Goal: Task Accomplishment & Management: Use online tool/utility

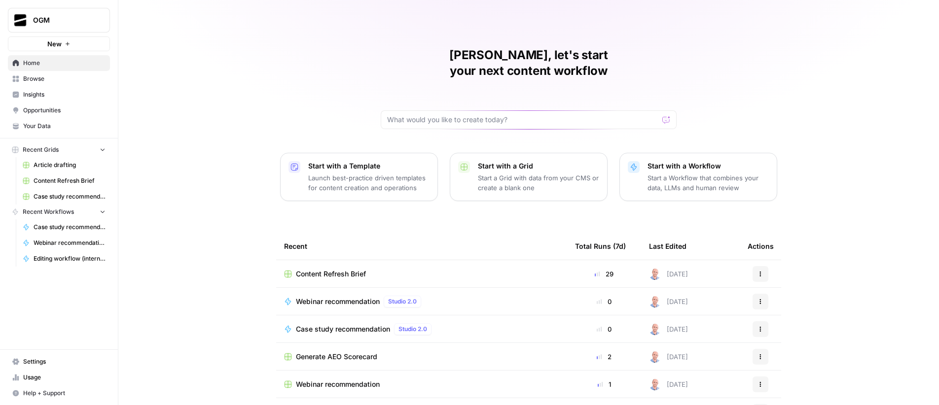
click at [41, 38] on button "New" at bounding box center [59, 43] width 102 height 15
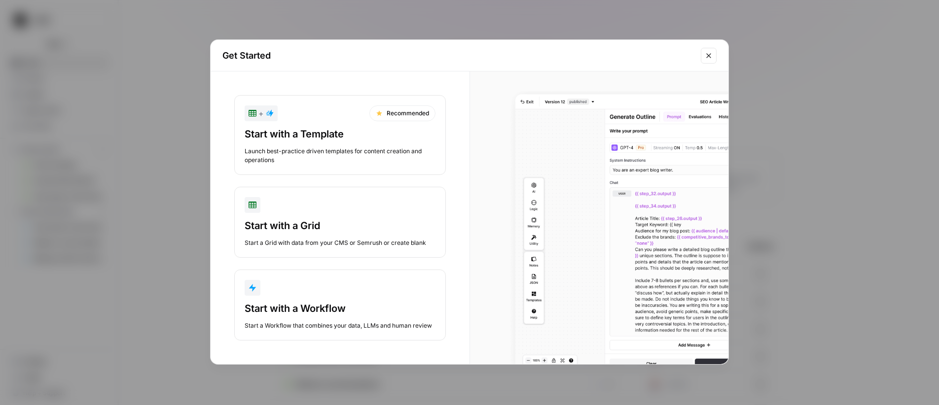
click at [338, 297] on button "Start with a Workflow Start a Workflow that combines your data, LLMs and human …" at bounding box center [339, 305] width 211 height 71
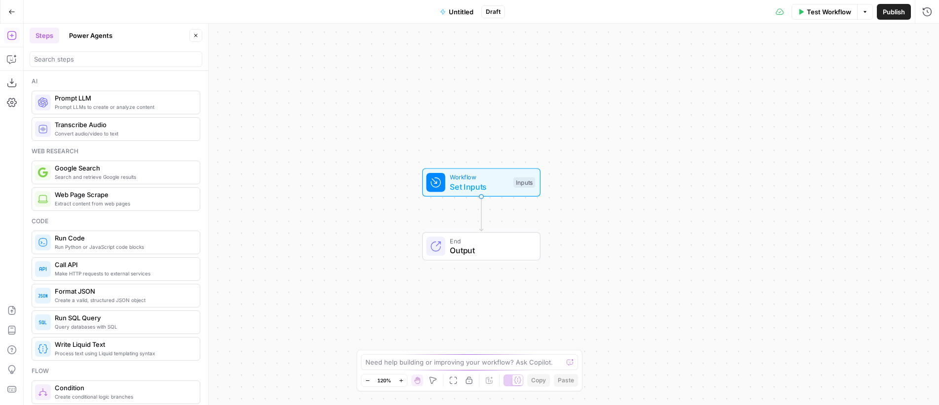
click at [458, 15] on span "Untitled" at bounding box center [461, 12] width 25 height 10
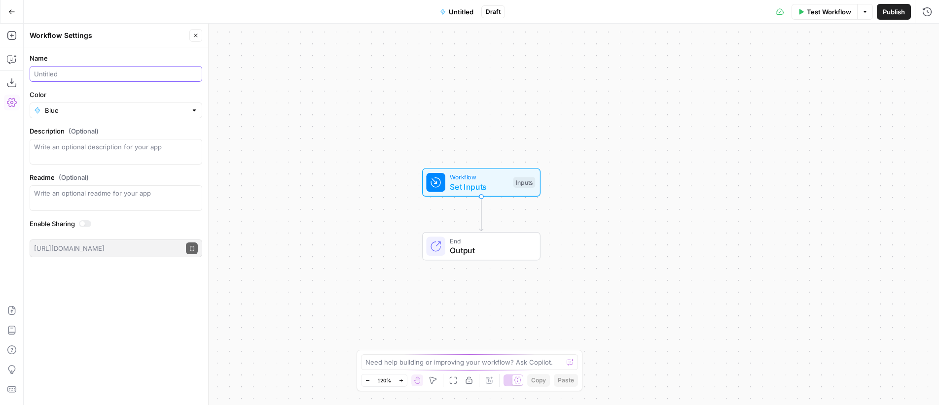
click at [75, 73] on input "Name" at bounding box center [116, 74] width 164 height 10
type input "Test 2"
click at [173, 57] on label "Name" at bounding box center [116, 58] width 173 height 10
click at [173, 69] on input "Test 2" at bounding box center [116, 74] width 164 height 10
click at [12, 62] on icon "button" at bounding box center [12, 59] width 10 height 10
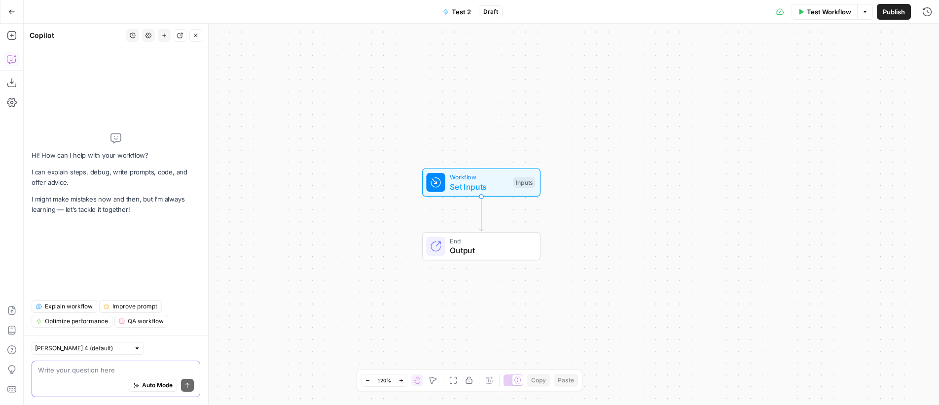
click at [89, 370] on textarea at bounding box center [116, 370] width 156 height 10
paste textarea "Create a workflow in which I provide as an input the content of an article, and…"
type textarea "Create a workflow in which I provide as an input the content of an article, and…"
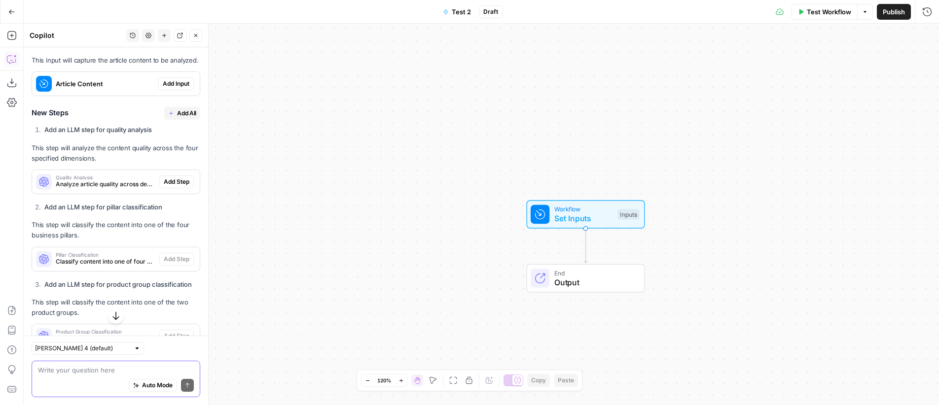
scroll to position [1205, 0]
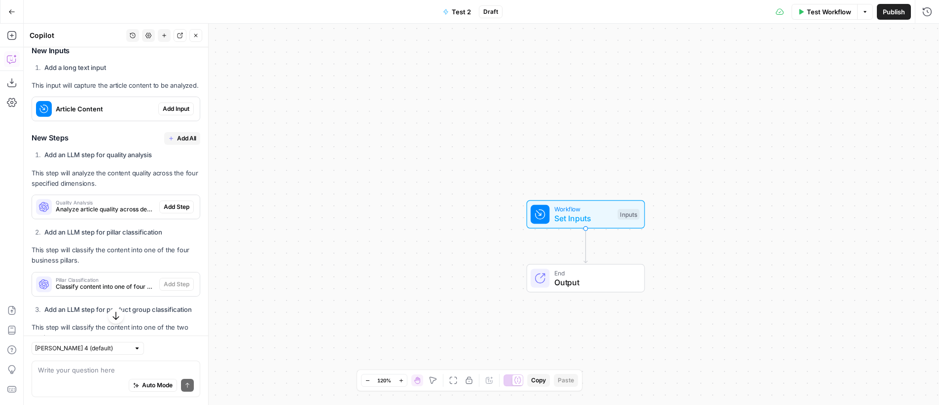
click at [172, 113] on span "Add Input" at bounding box center [176, 109] width 27 height 9
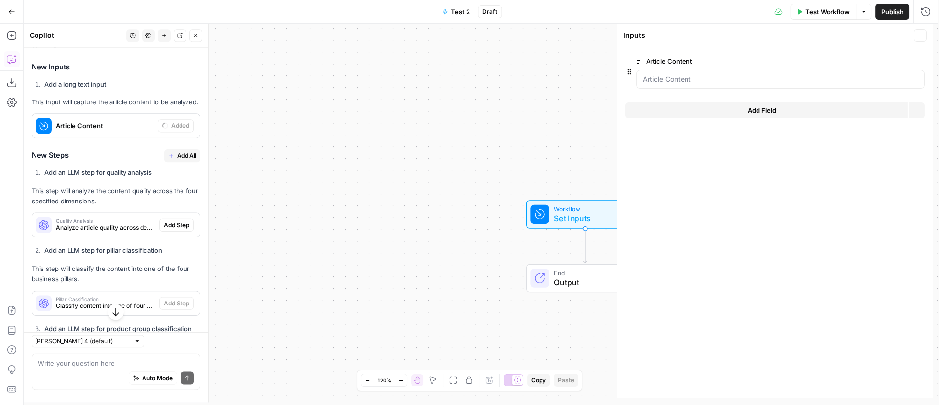
scroll to position [1221, 0]
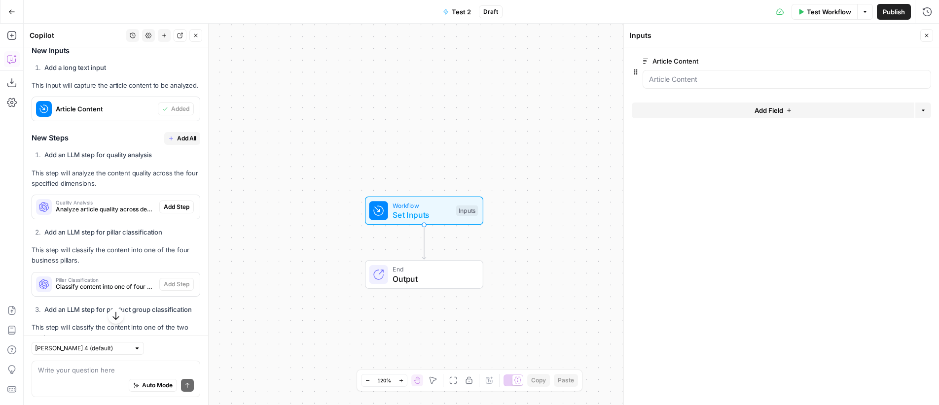
click at [177, 143] on span "Add All" at bounding box center [186, 138] width 19 height 9
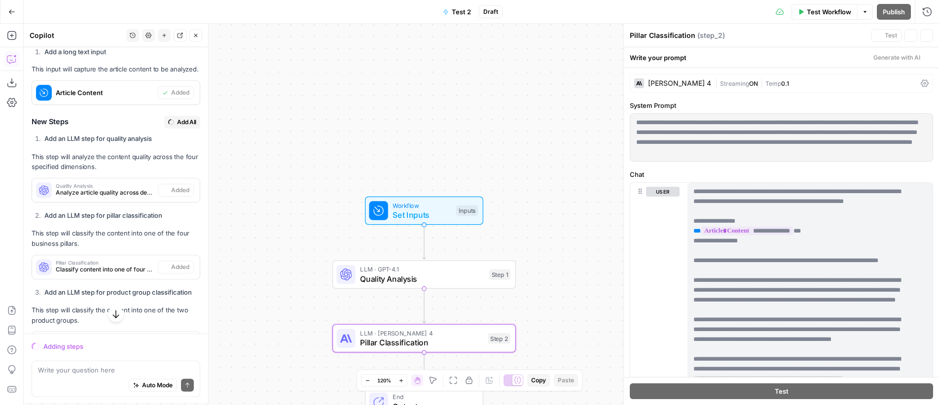
scroll to position [1205, 0]
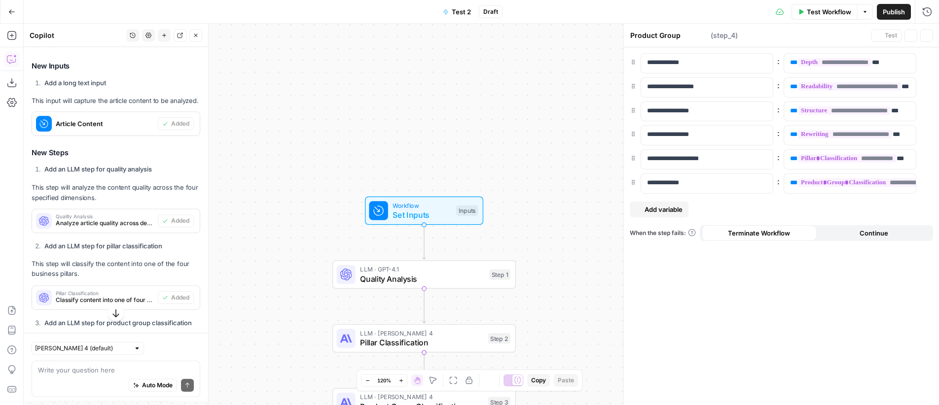
type textarea "Format Output for Grid"
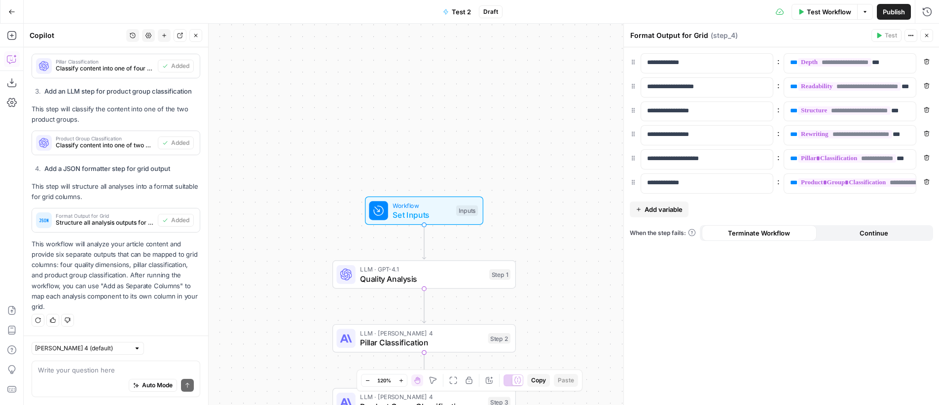
scroll to position [1489, 0]
click at [925, 35] on icon "button" at bounding box center [926, 36] width 6 height 6
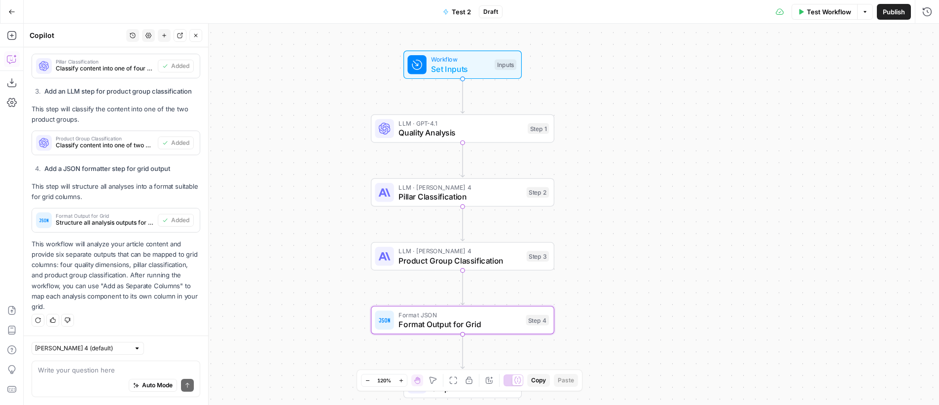
drag, startPoint x: 591, startPoint y: 149, endPoint x: 629, endPoint y: 149, distance: 38.5
click at [629, 149] on div "Workflow Set Inputs Inputs LLM · GPT-4.1 Quality Analysis Step 1 LLM · Claude S…" at bounding box center [481, 215] width 915 height 382
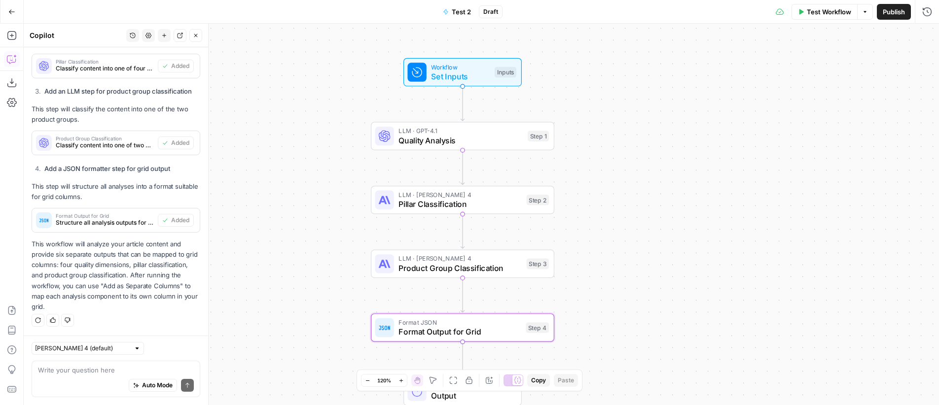
click at [893, 15] on span "Publish" at bounding box center [893, 12] width 22 height 10
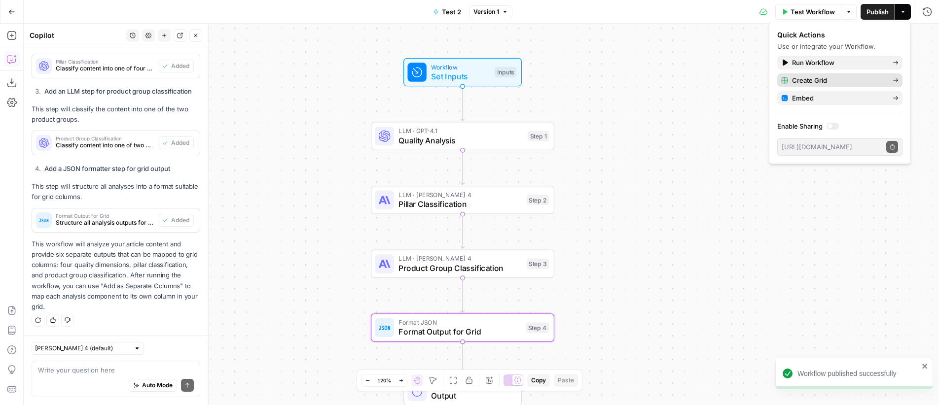
click at [816, 81] on span "Create Grid" at bounding box center [838, 80] width 93 height 10
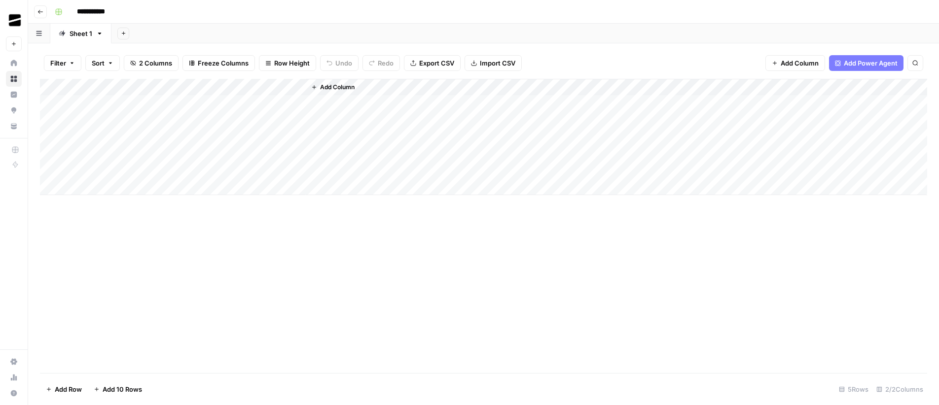
click at [127, 105] on div "Add Column" at bounding box center [483, 137] width 887 height 116
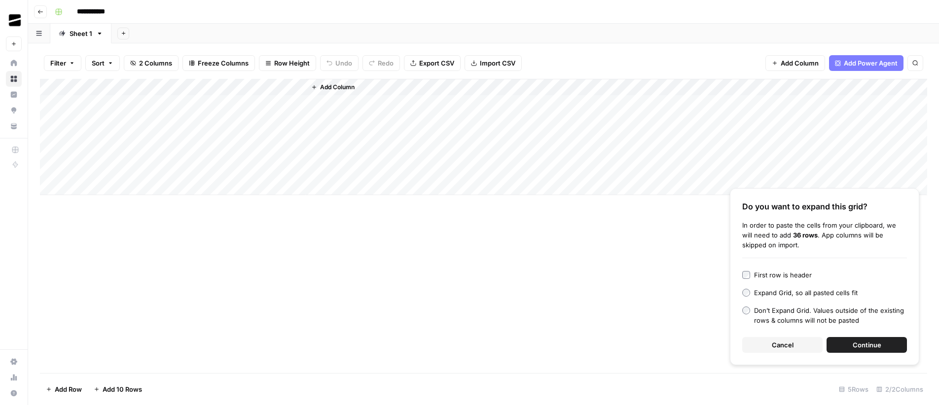
click at [872, 347] on span "Continue" at bounding box center [866, 345] width 29 height 10
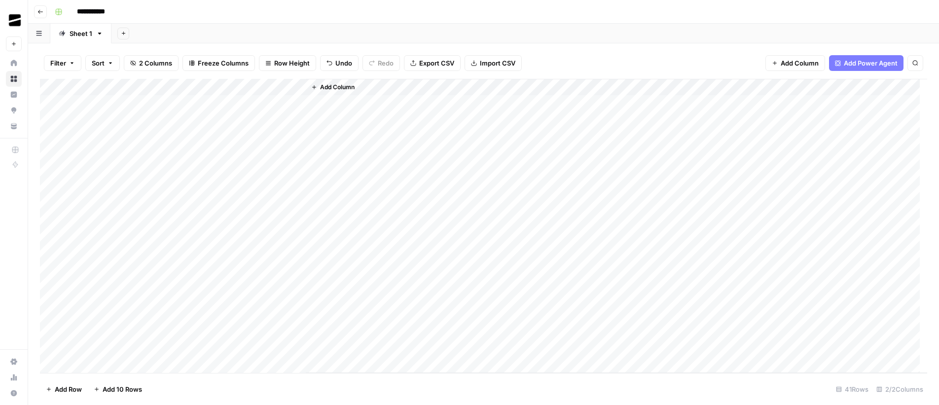
click at [284, 88] on div "Add Column" at bounding box center [483, 226] width 887 height 294
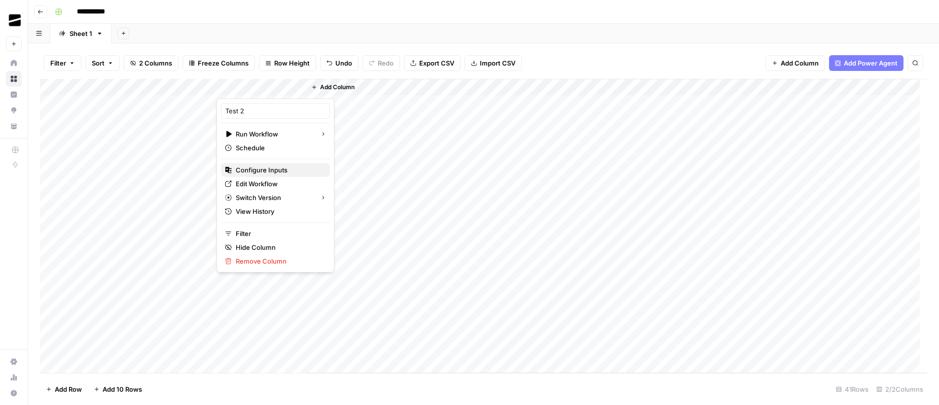
click at [263, 171] on span "Configure Inputs" at bounding box center [279, 170] width 86 height 10
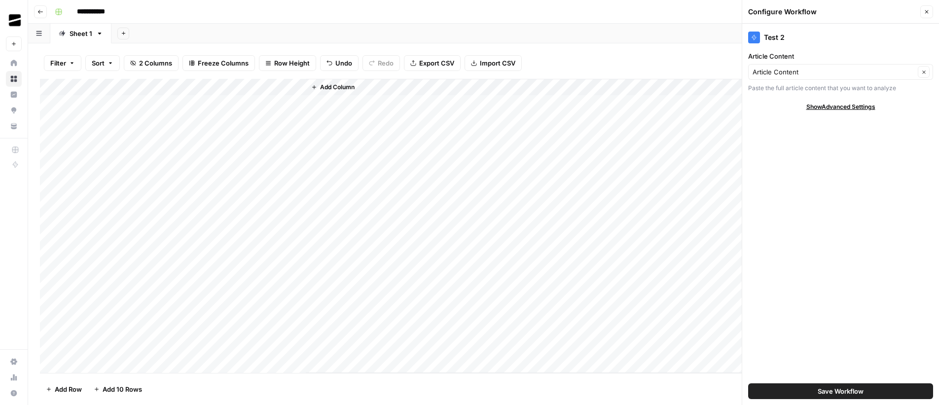
click at [847, 395] on span "Save Workflow" at bounding box center [840, 392] width 46 height 10
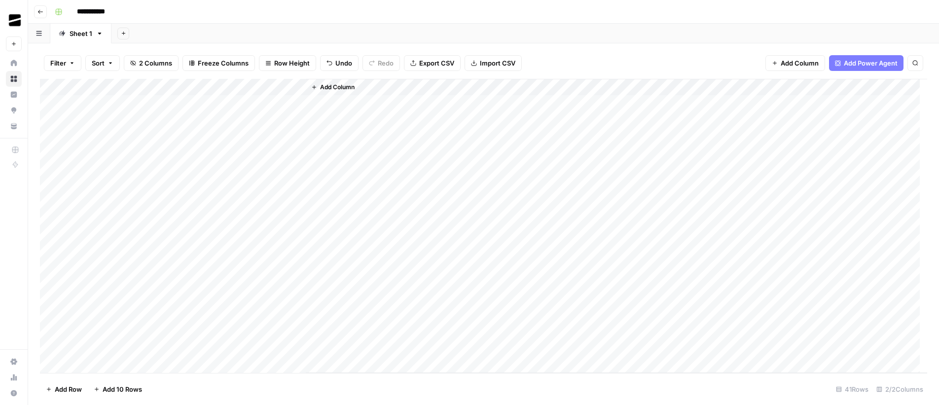
click at [297, 87] on div "Add Column" at bounding box center [483, 226] width 887 height 294
click at [325, 110] on span "All Rows" at bounding box center [332, 110] width 62 height 10
click at [401, 32] on div "Add Sheet" at bounding box center [524, 34] width 827 height 20
click at [282, 87] on div "Add Column" at bounding box center [483, 226] width 887 height 294
click at [398, 24] on div "Add Sheet" at bounding box center [524, 34] width 827 height 20
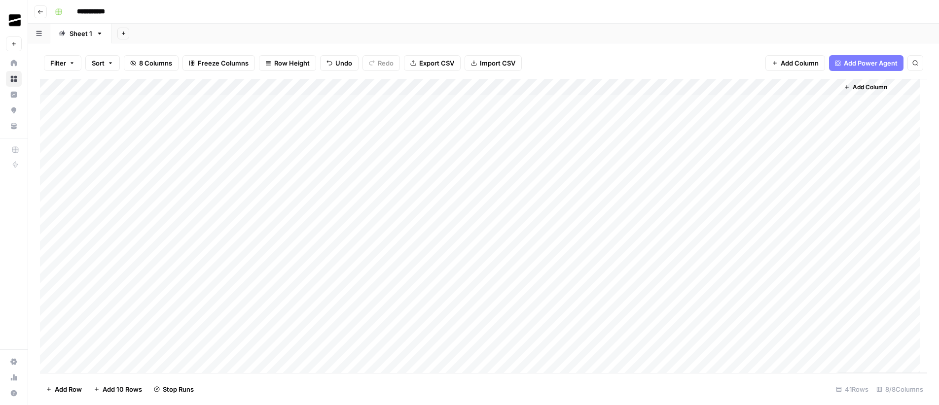
click at [387, 87] on div "Add Column" at bounding box center [483, 226] width 887 height 294
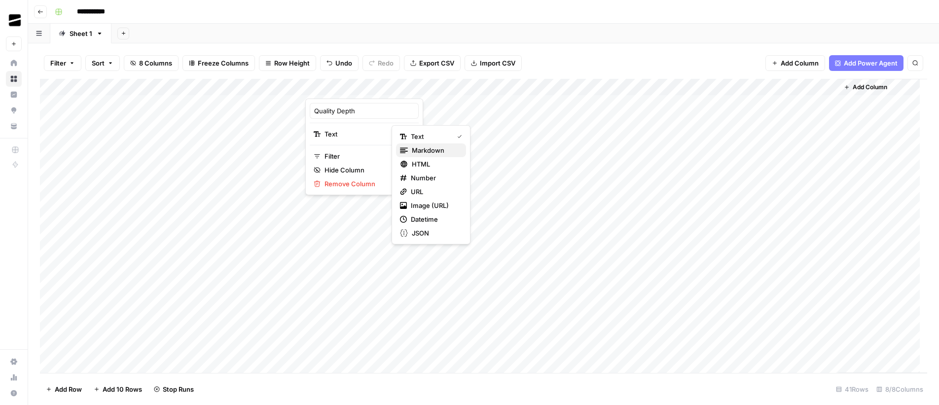
click at [437, 152] on span "Markdown" at bounding box center [435, 150] width 46 height 10
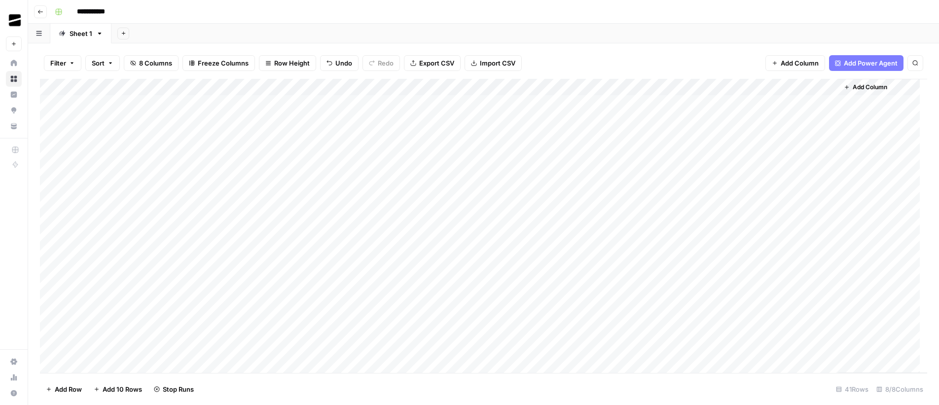
click at [475, 87] on div "Add Column" at bounding box center [483, 226] width 887 height 294
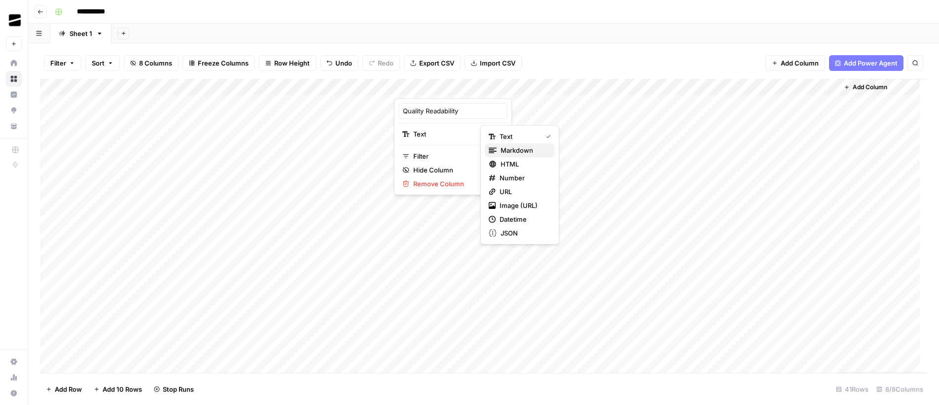
click at [522, 149] on span "Markdown" at bounding box center [523, 150] width 46 height 10
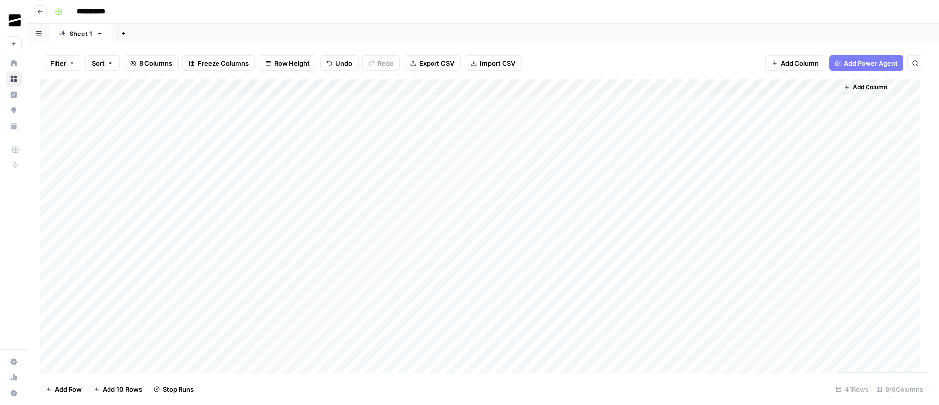
click at [564, 88] on div "Add Column" at bounding box center [483, 226] width 887 height 294
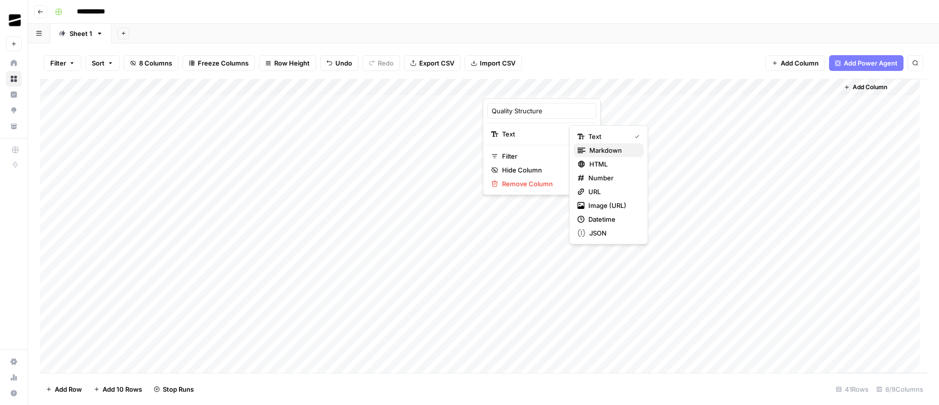
click at [600, 151] on span "Markdown" at bounding box center [612, 150] width 46 height 10
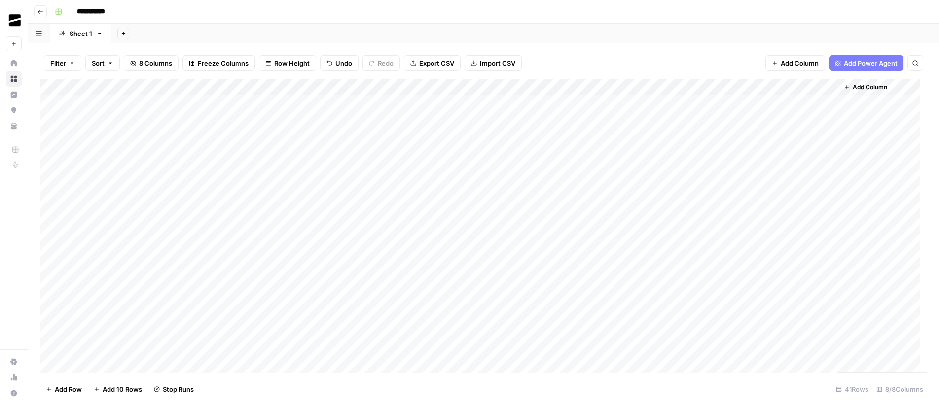
click at [652, 87] on div "Add Column" at bounding box center [483, 226] width 887 height 294
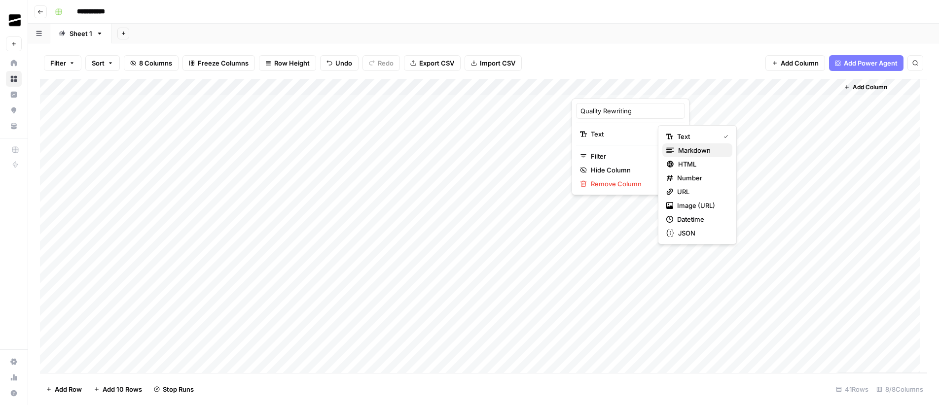
click at [705, 152] on span "Markdown" at bounding box center [701, 150] width 46 height 10
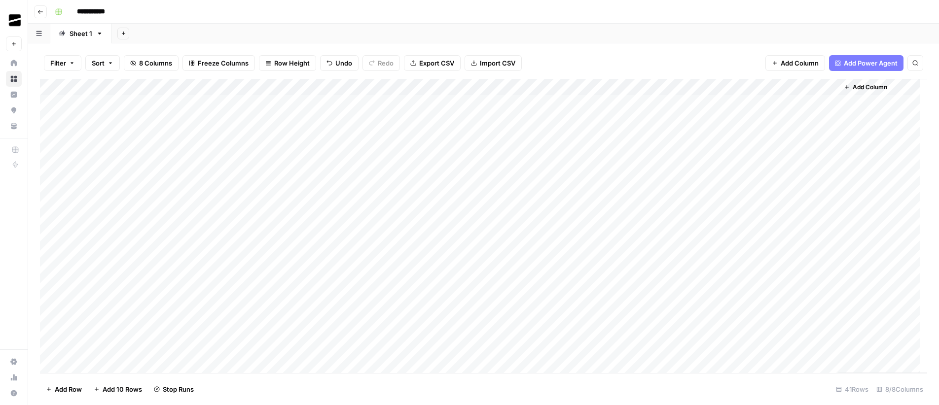
click at [742, 88] on div "Add Column" at bounding box center [483, 226] width 887 height 294
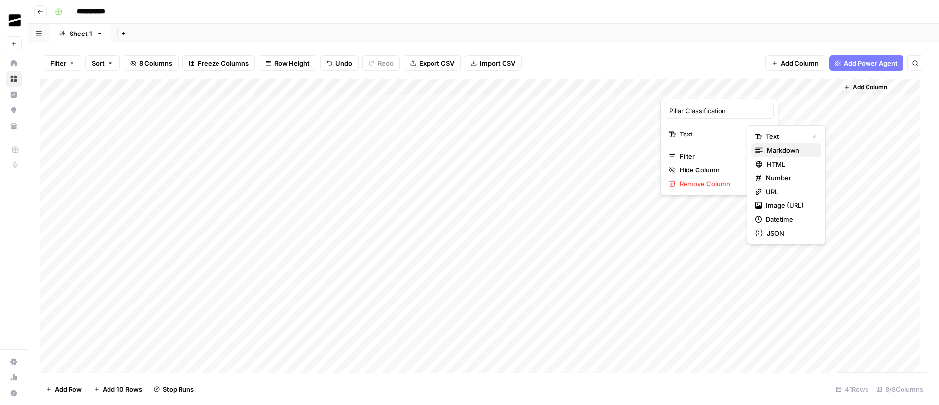
click at [793, 149] on span "Markdown" at bounding box center [790, 150] width 46 height 10
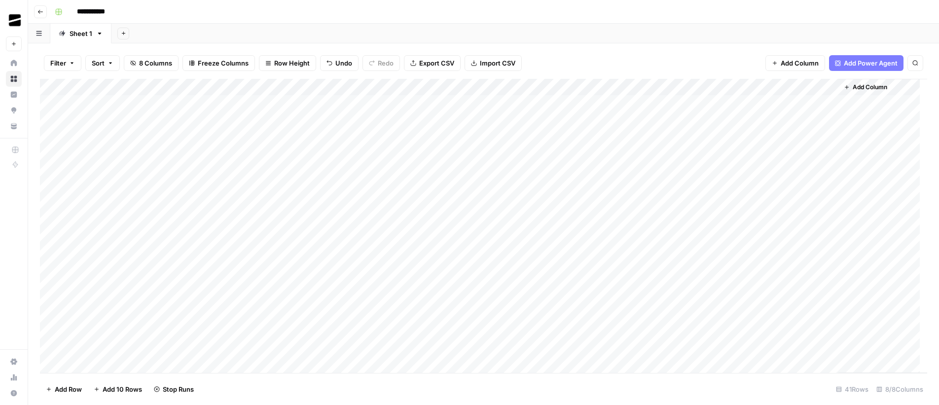
click at [830, 87] on div "Add Column" at bounding box center [483, 226] width 887 height 294
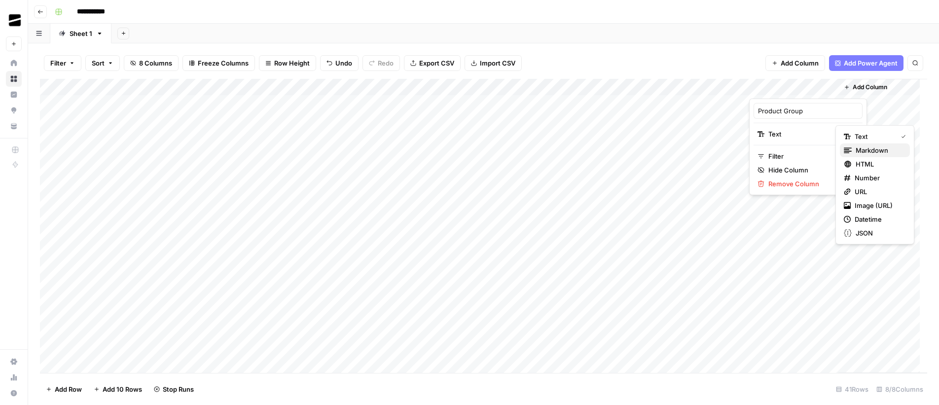
click at [879, 150] on span "Markdown" at bounding box center [878, 150] width 46 height 10
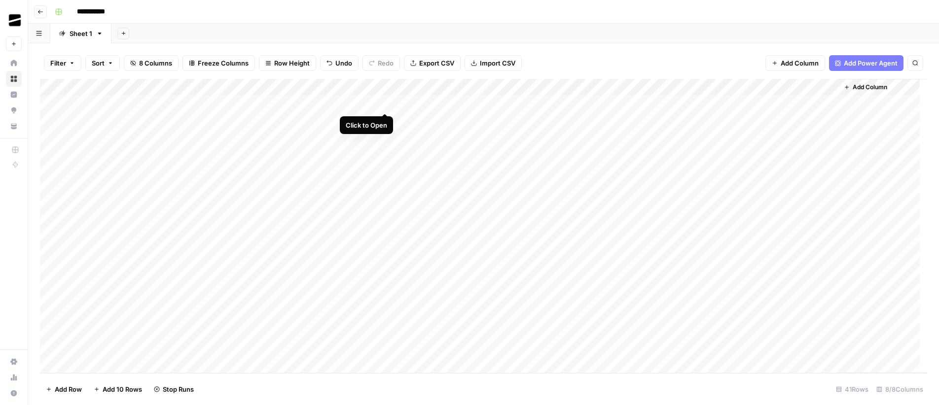
click at [385, 103] on div "Add Column" at bounding box center [483, 226] width 887 height 294
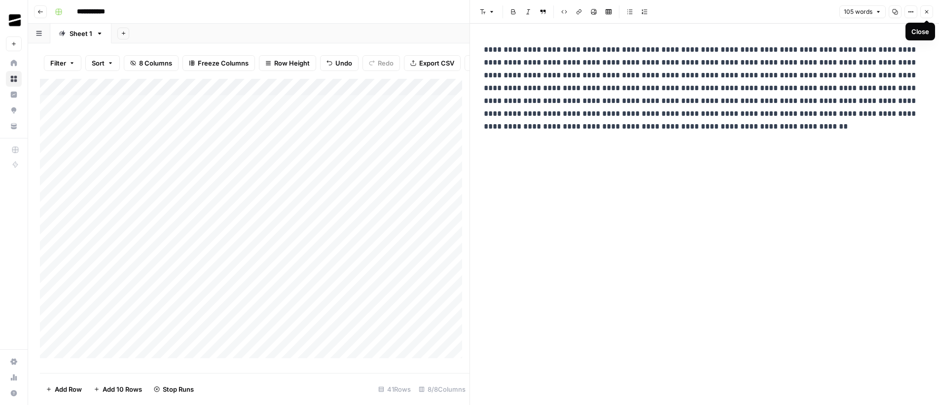
click at [925, 11] on icon "button" at bounding box center [926, 11] width 3 height 3
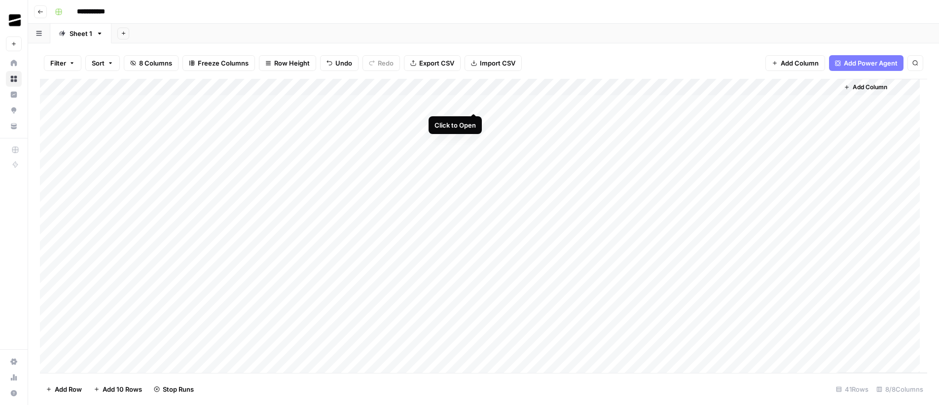
click at [475, 103] on div "Add Column" at bounding box center [483, 226] width 887 height 294
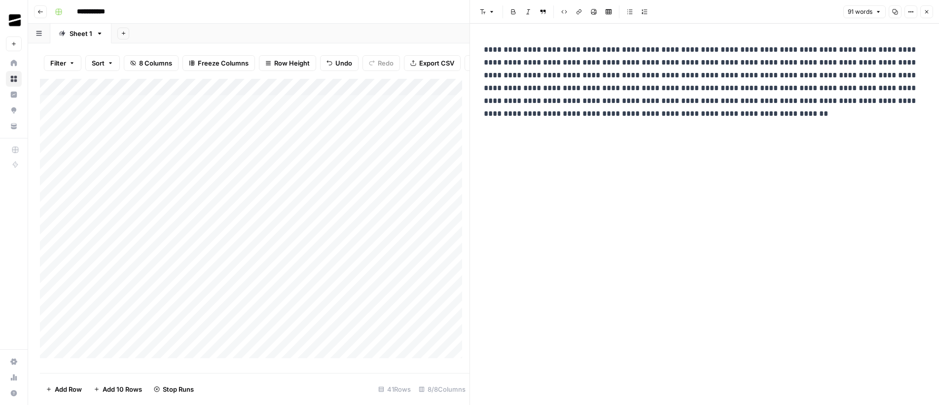
click at [926, 13] on icon "button" at bounding box center [926, 12] width 6 height 6
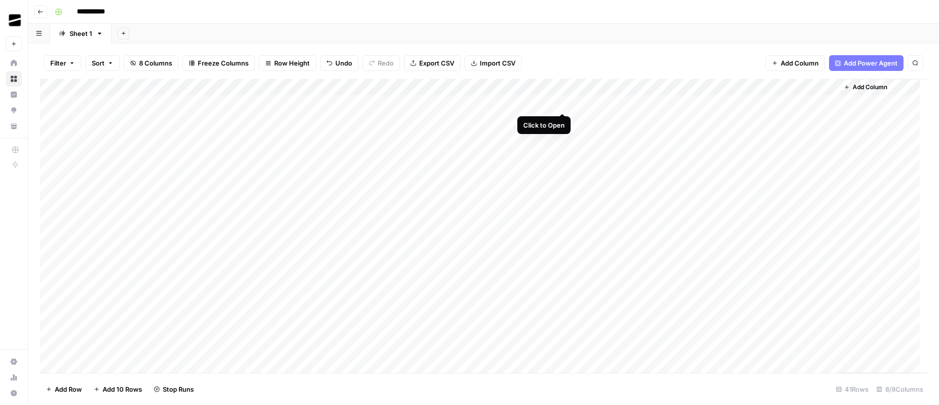
click at [562, 104] on div "Add Column" at bounding box center [483, 226] width 887 height 294
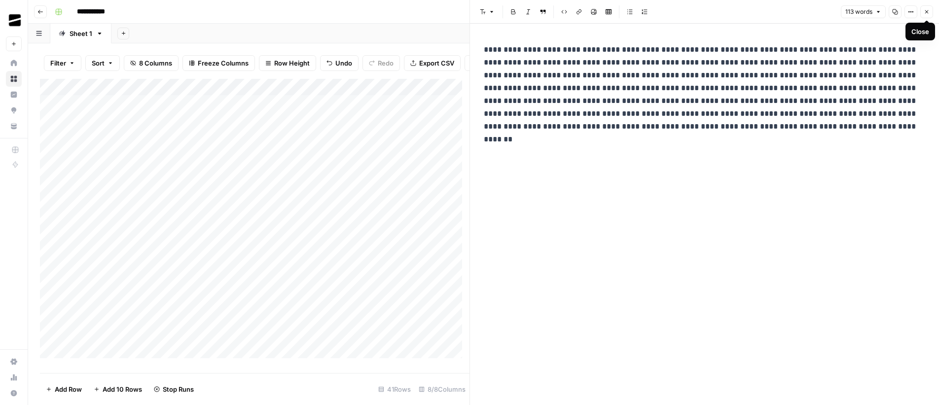
click at [924, 9] on icon "button" at bounding box center [926, 12] width 6 height 6
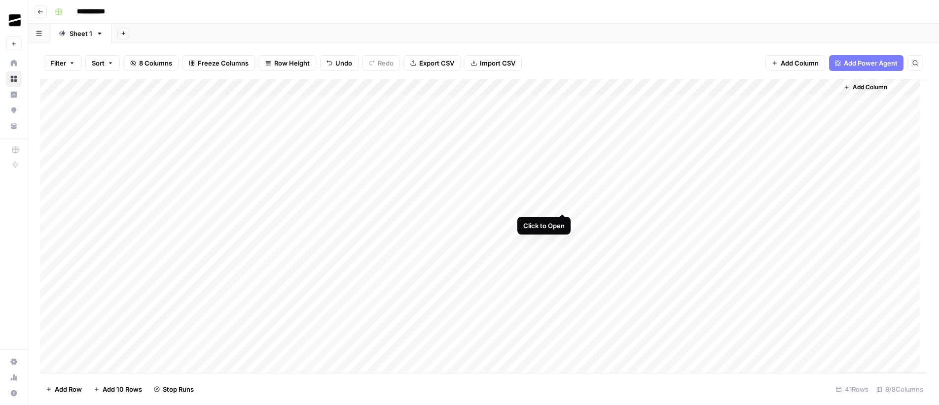
click at [562, 204] on div "Add Column" at bounding box center [483, 226] width 887 height 294
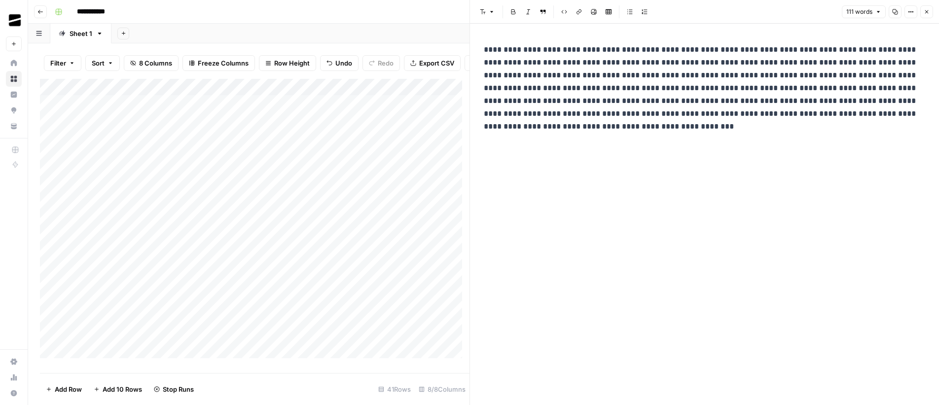
click at [926, 11] on icon "button" at bounding box center [926, 11] width 3 height 3
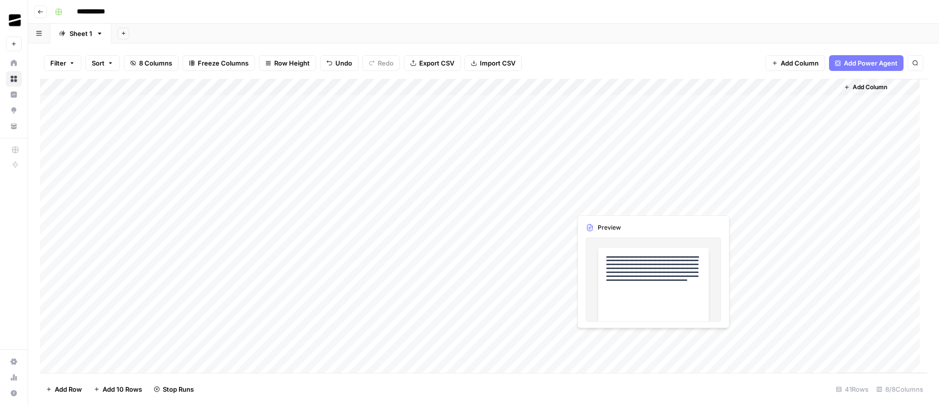
click at [651, 203] on div "Add Column" at bounding box center [483, 226] width 887 height 294
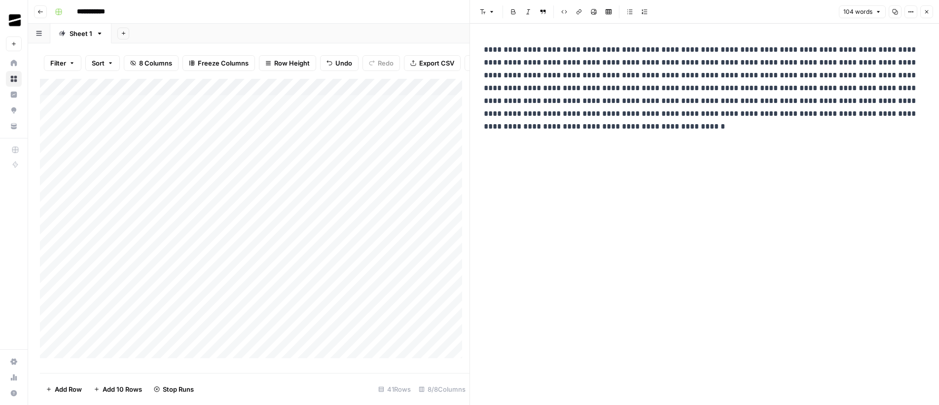
click at [927, 11] on icon "button" at bounding box center [926, 12] width 6 height 6
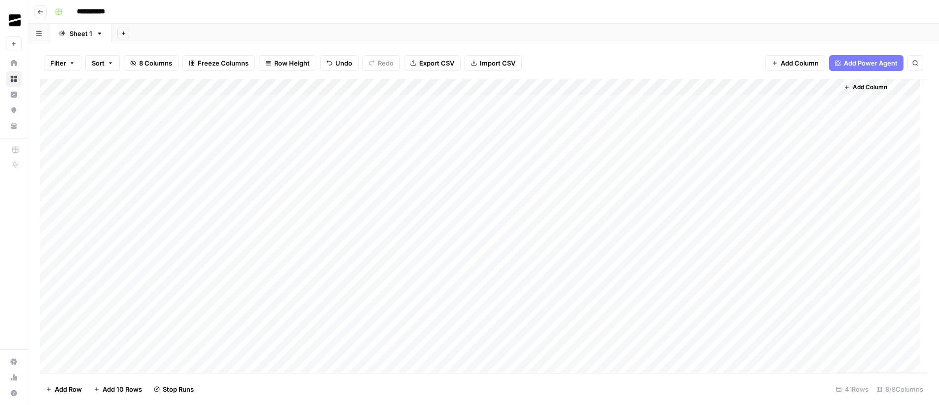
click at [344, 88] on div "Add Column" at bounding box center [483, 226] width 887 height 294
click at [360, 113] on input "Quality Depth" at bounding box center [364, 111] width 100 height 10
click at [440, 87] on div "Add Column" at bounding box center [483, 226] width 887 height 294
click at [453, 116] on div "Quality Readability" at bounding box center [452, 111] width 109 height 16
click at [524, 86] on div "Add Column" at bounding box center [483, 226] width 887 height 294
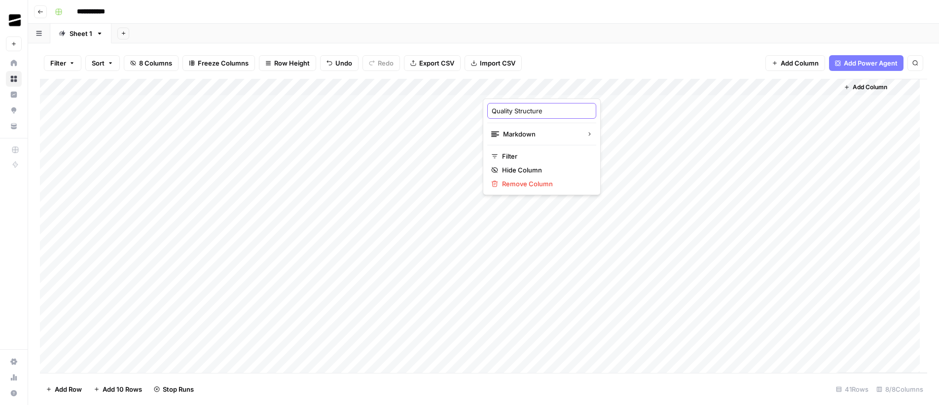
click at [529, 113] on input "Quality Structure" at bounding box center [542, 111] width 100 height 10
click at [616, 89] on div "Add Column" at bounding box center [483, 226] width 887 height 294
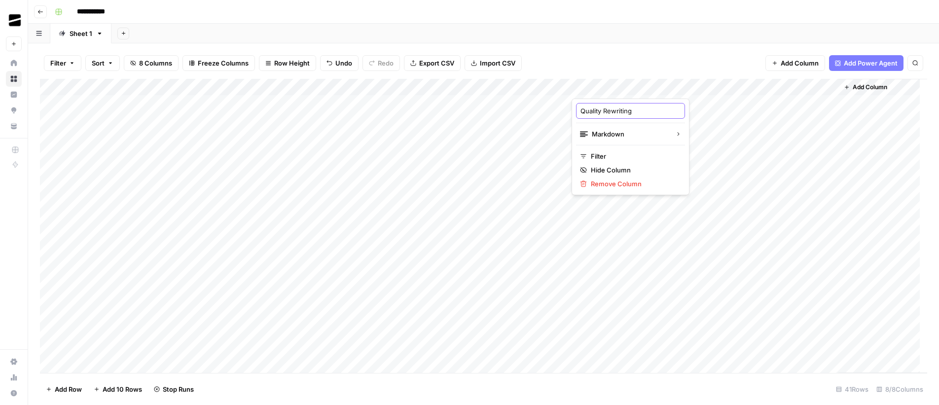
click at [621, 115] on input "Quality Rewriting" at bounding box center [630, 111] width 100 height 10
click at [876, 88] on span "Add Column" at bounding box center [869, 87] width 35 height 9
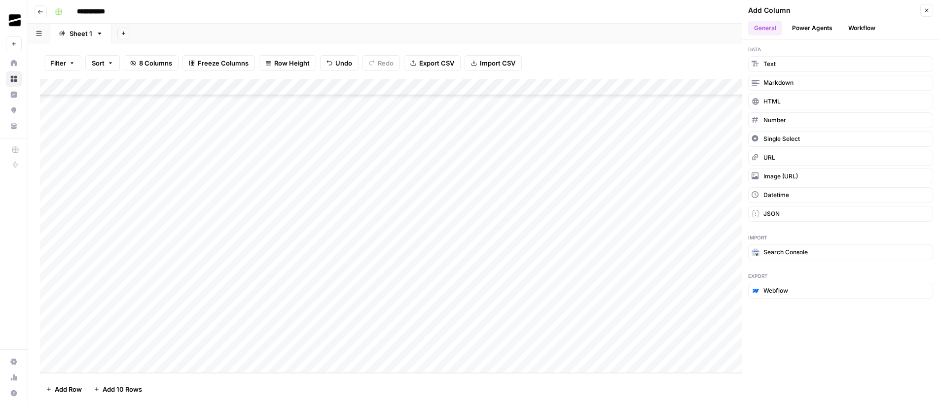
click at [859, 31] on button "Workflow" at bounding box center [861, 28] width 39 height 15
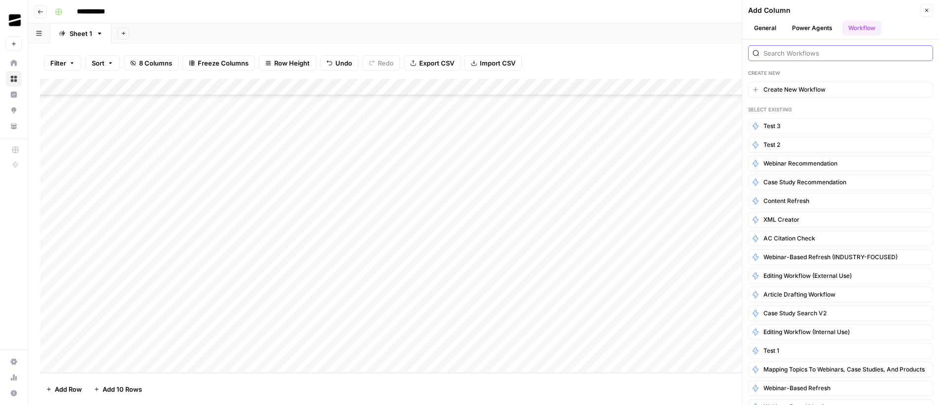
click at [798, 55] on input "search" at bounding box center [845, 53] width 165 height 10
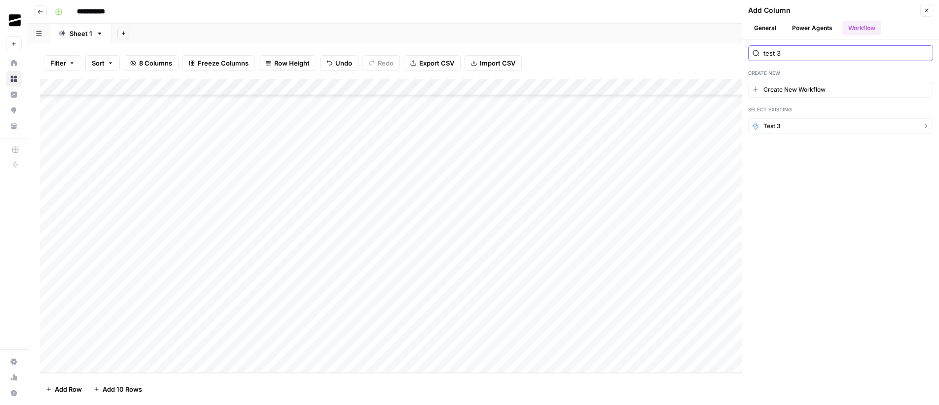
type input "test 3"
click at [785, 128] on button "Test 3" at bounding box center [840, 126] width 185 height 16
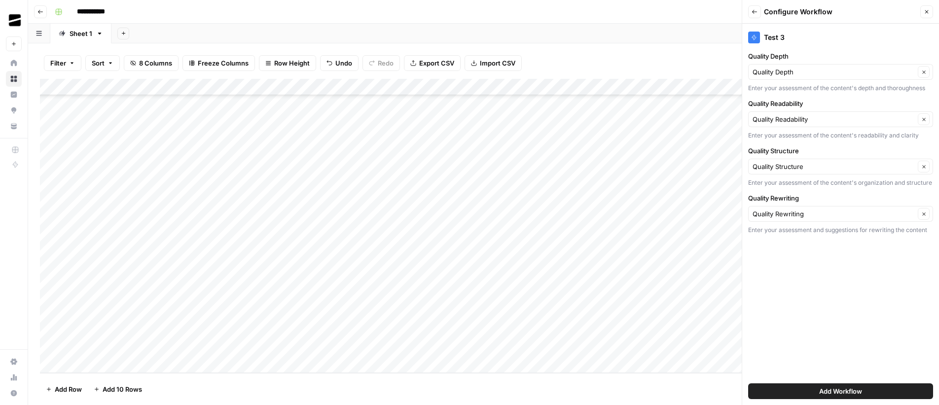
click at [861, 393] on span "Add Workflow" at bounding box center [840, 392] width 43 height 10
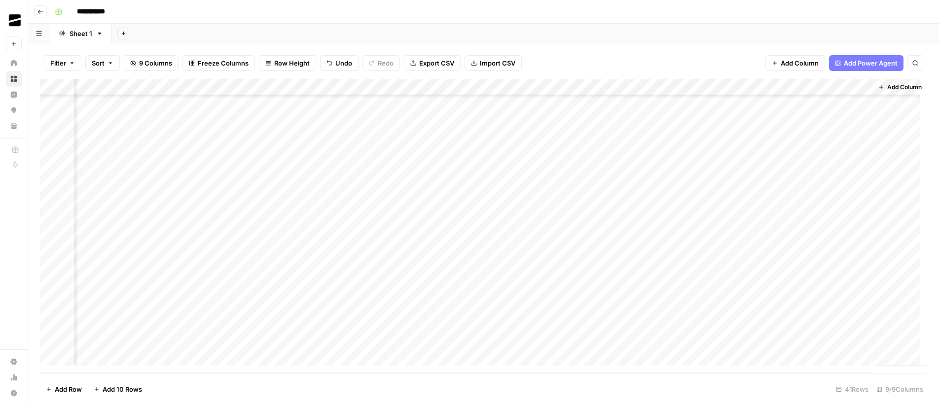
scroll to position [425, 62]
click at [856, 87] on div "Add Column" at bounding box center [483, 226] width 887 height 294
click at [876, 108] on span "All Rows" at bounding box center [891, 110] width 62 height 10
click at [842, 103] on div "Add Column" at bounding box center [483, 226] width 887 height 294
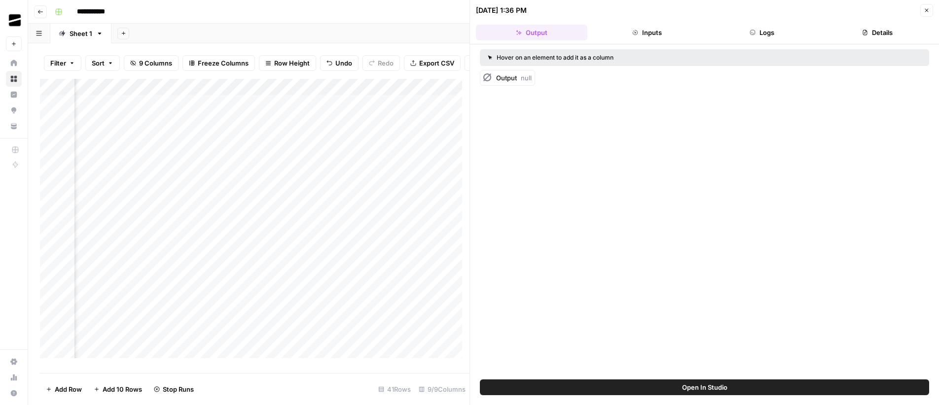
click at [930, 10] on button "Close" at bounding box center [926, 10] width 13 height 13
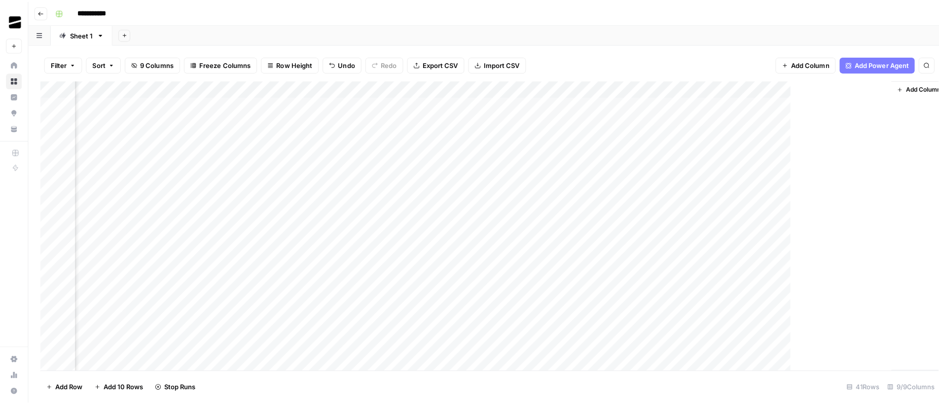
scroll to position [0, 50]
click at [866, 88] on div "Add Column" at bounding box center [483, 226] width 887 height 294
click at [867, 86] on div "Add Column" at bounding box center [483, 226] width 887 height 294
click at [868, 86] on div "Add Column" at bounding box center [483, 226] width 887 height 294
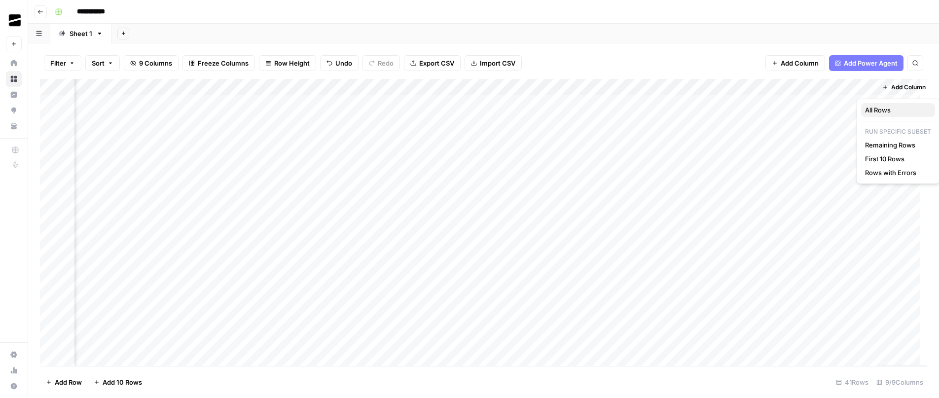
click at [879, 111] on span "All Rows" at bounding box center [896, 110] width 62 height 10
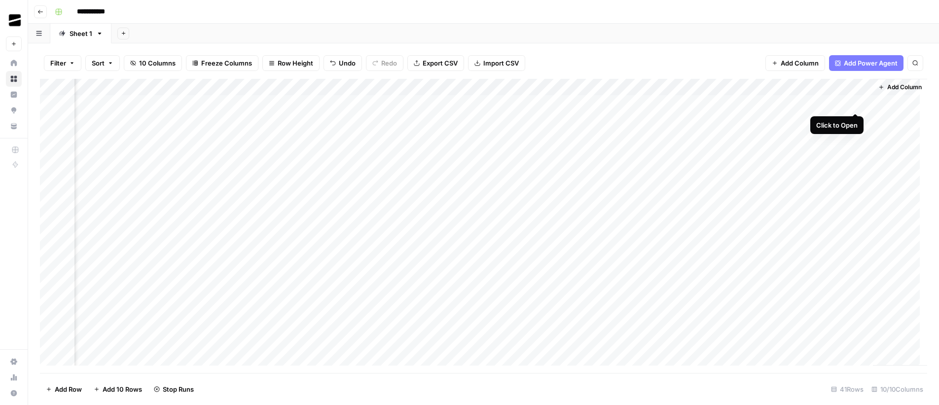
click at [854, 104] on div "Add Column" at bounding box center [483, 226] width 887 height 294
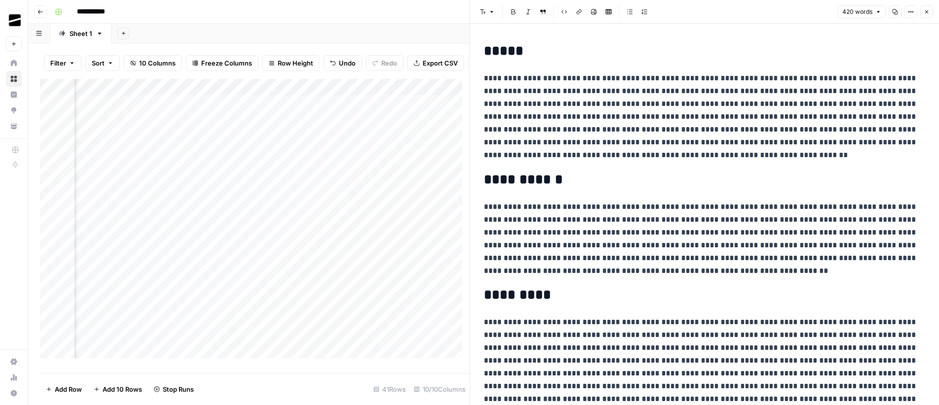
click at [928, 12] on icon "button" at bounding box center [926, 12] width 6 height 6
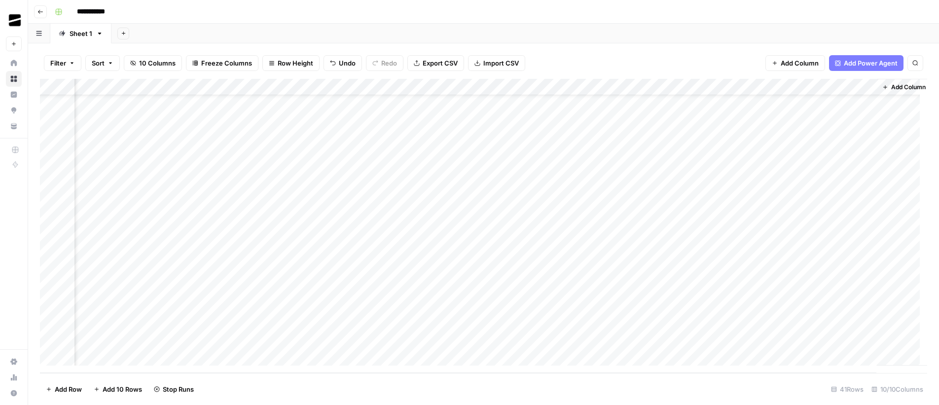
scroll to position [0, 139]
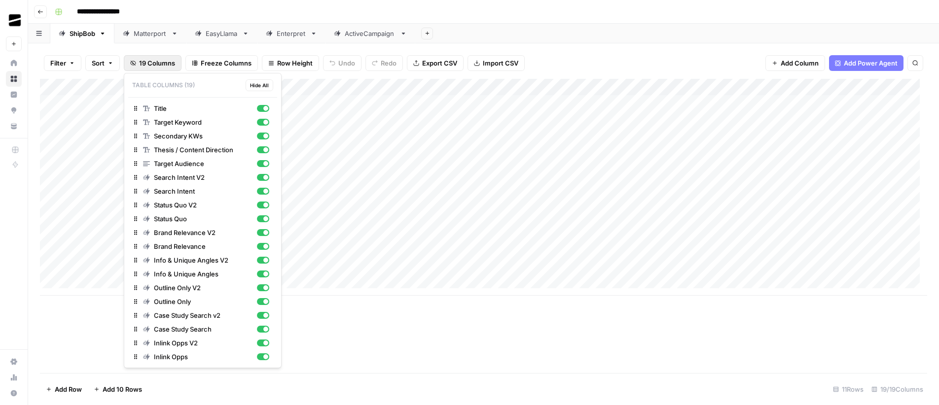
click at [151, 64] on span "19 Columns" at bounding box center [157, 63] width 36 height 10
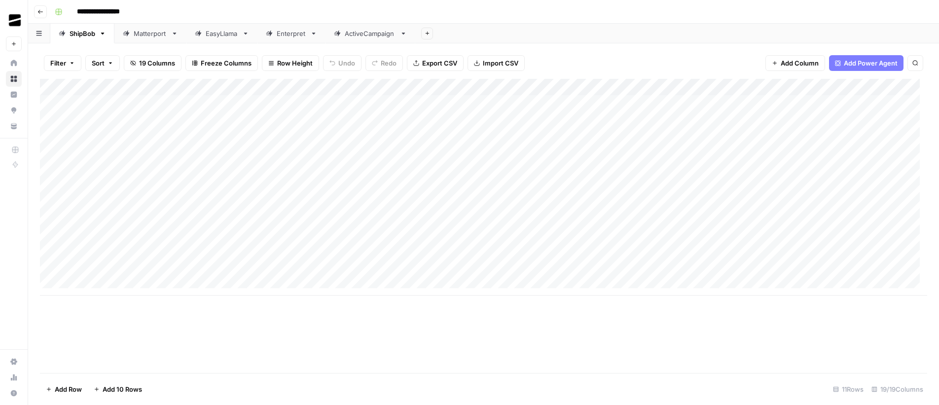
click at [654, 27] on div "Add Sheet" at bounding box center [677, 34] width 524 height 20
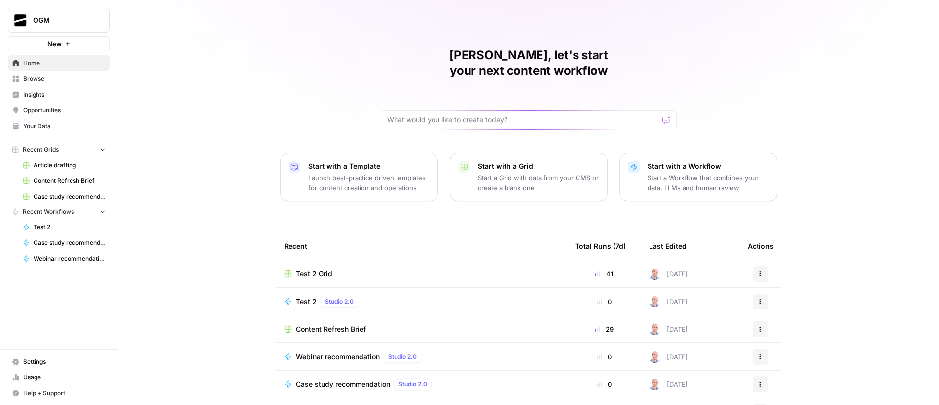
click at [52, 46] on span "New" at bounding box center [54, 44] width 14 height 10
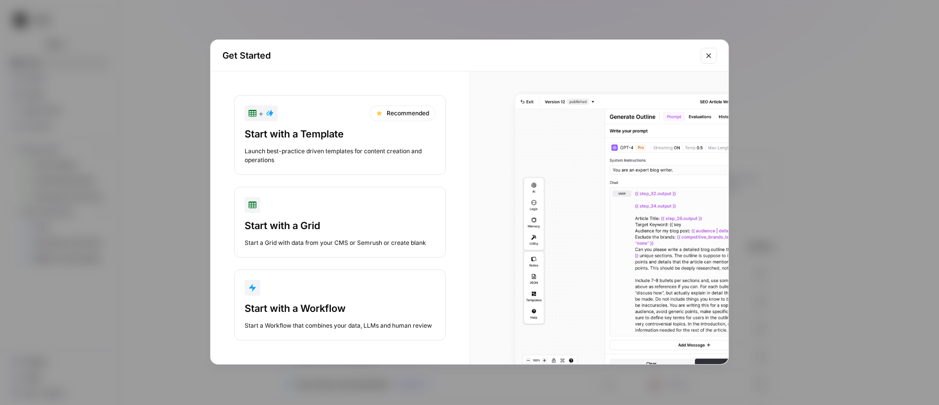
click at [358, 297] on button "Start with a Workflow Start a Workflow that combines your data, LLMs and human …" at bounding box center [339, 305] width 211 height 71
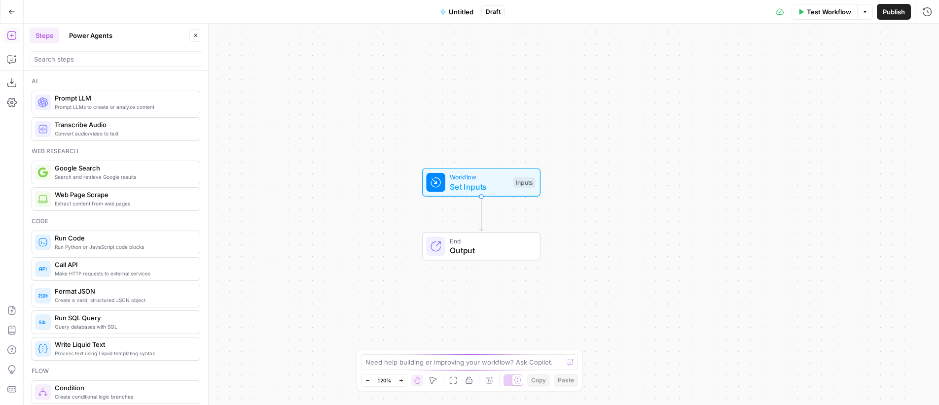
click at [461, 13] on span "Untitled" at bounding box center [461, 12] width 25 height 10
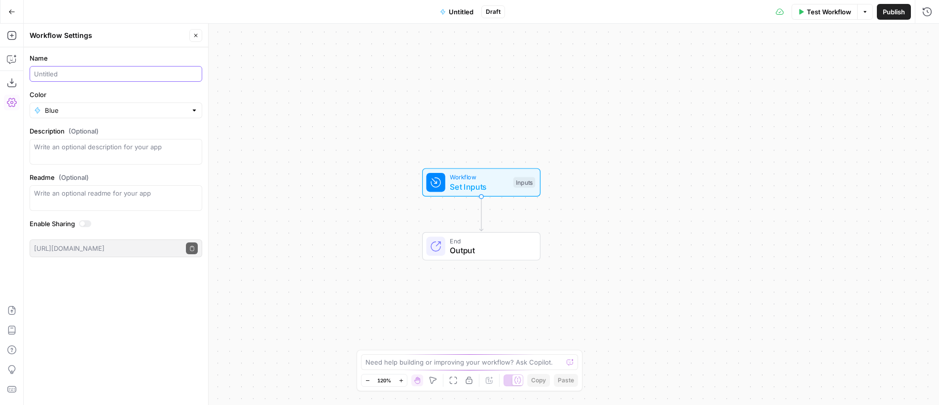
click at [46, 76] on input "Name" at bounding box center [116, 74] width 164 height 10
type input "Test 3"
click at [194, 36] on icon "button" at bounding box center [195, 35] width 3 height 3
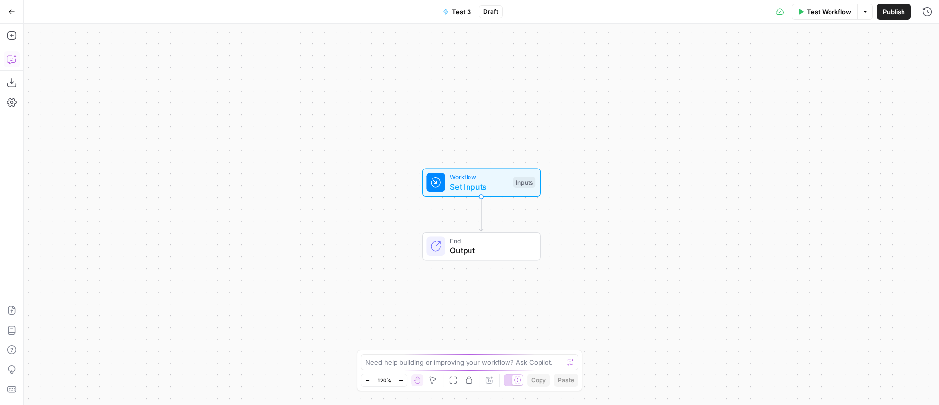
click at [9, 61] on icon "button" at bounding box center [12, 59] width 10 height 10
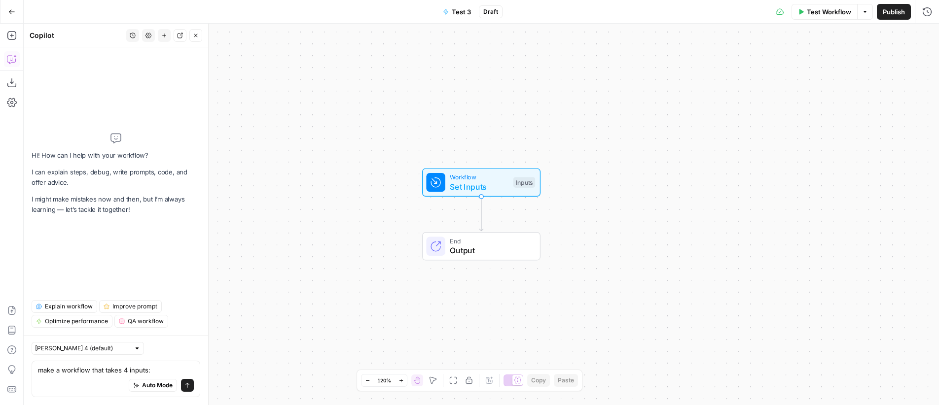
click at [83, 377] on div "Auto Mode Send" at bounding box center [116, 386] width 156 height 22
click at [160, 365] on textarea "make a workflow that takes 4 inputs:" at bounding box center [116, 370] width 156 height 10
paste textarea "Quality Depth"
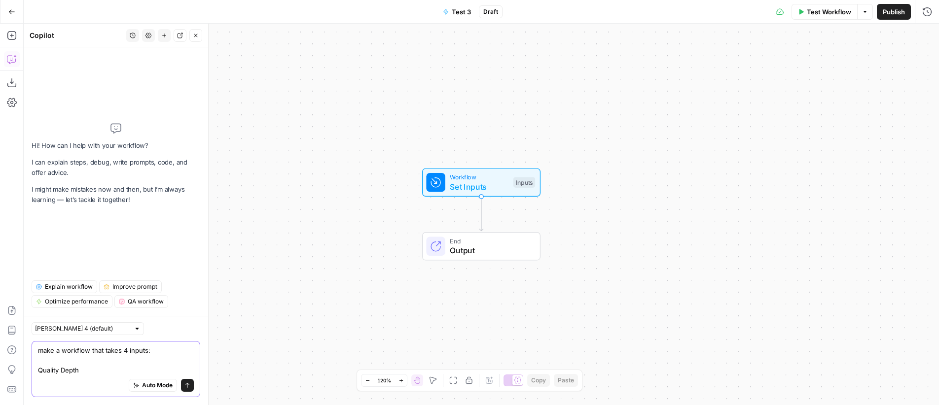
paste textarea "Quality Readability"
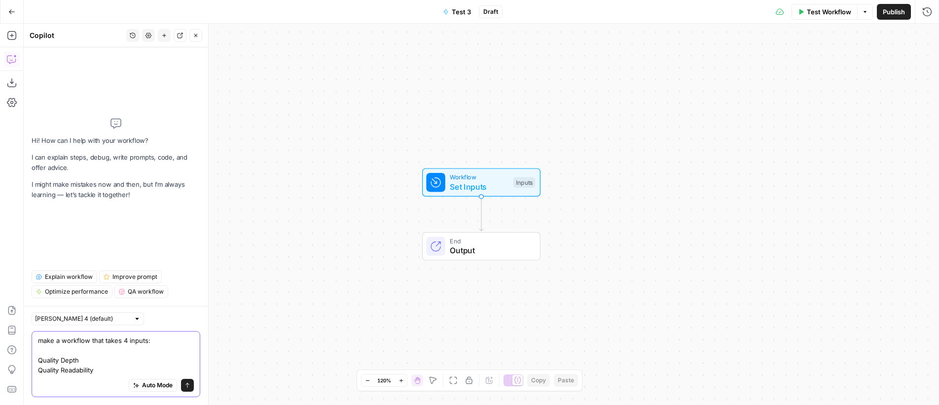
paste textarea "Quality Structure"
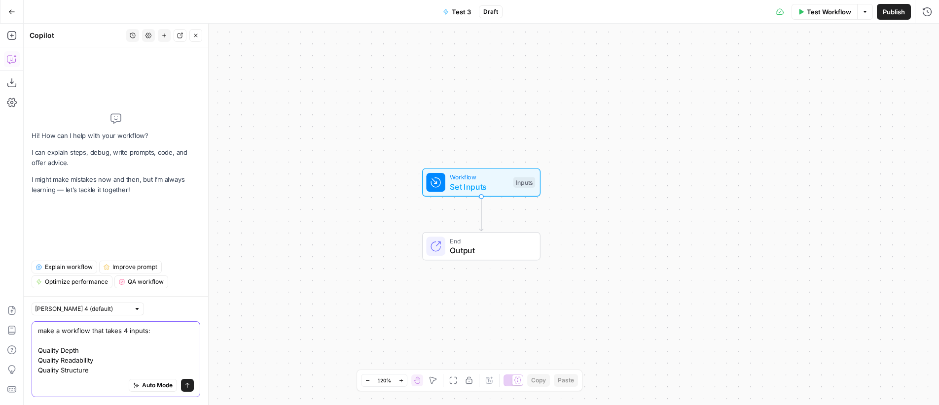
paste textarea "Quality Rewriting"
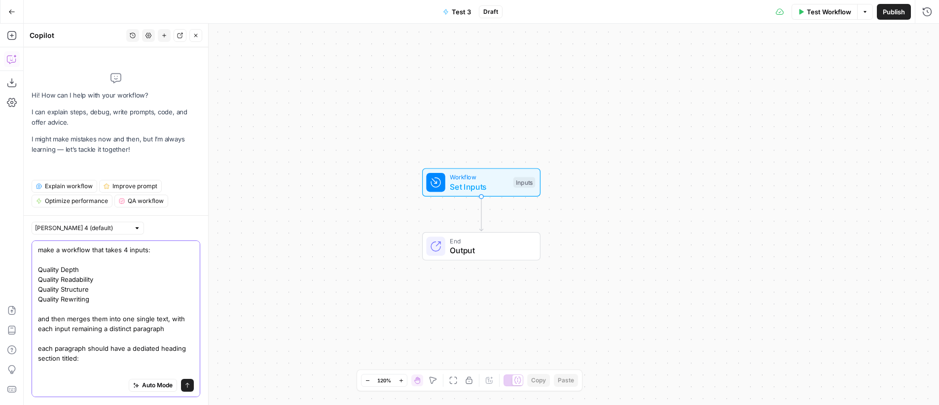
type textarea "make a workflow that takes 4 inputs: Quality Depth Quality Readability Quality …"
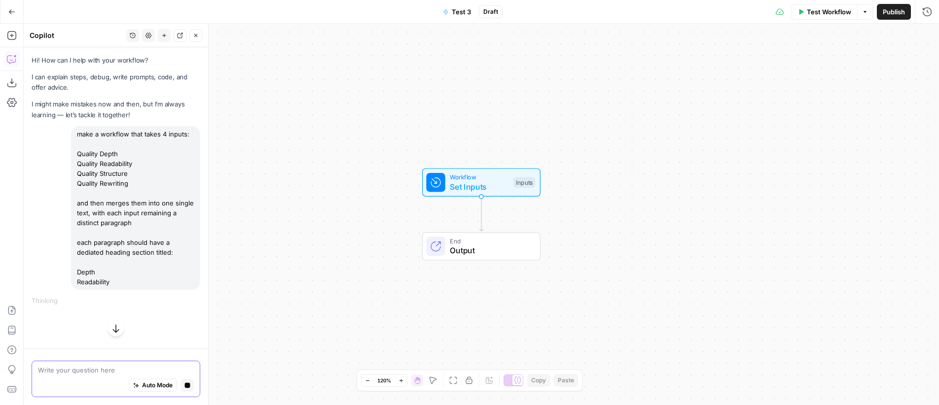
click at [189, 387] on icon "button" at bounding box center [187, 385] width 5 height 5
drag, startPoint x: 118, startPoint y: 283, endPoint x: 73, endPoint y: 135, distance: 155.2
click at [73, 135] on div "make a workflow that takes 4 inputs: Quality Depth Quality Readability Quality …" at bounding box center [135, 208] width 129 height 164
copy div "make a workflow that takes 4 inputs: Quality Depth Quality Readability Quality …"
click at [71, 369] on textarea at bounding box center [116, 370] width 156 height 10
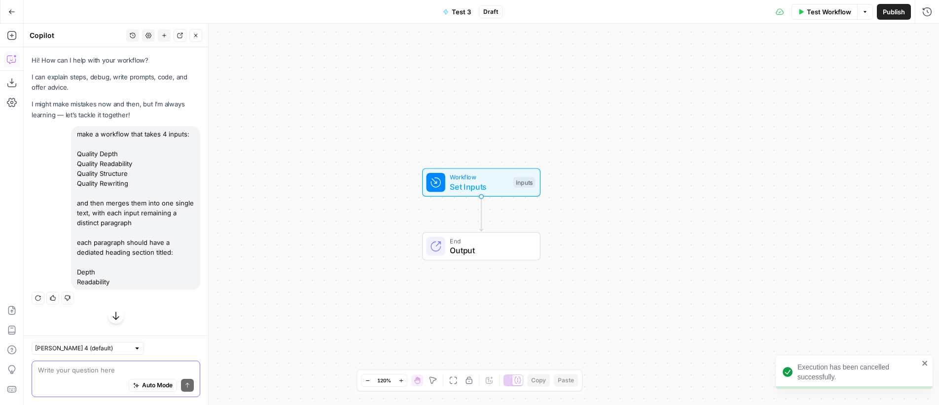
paste textarea "make a workflow that takes 4 inputs: Quality Depth Quality Readability Quality …"
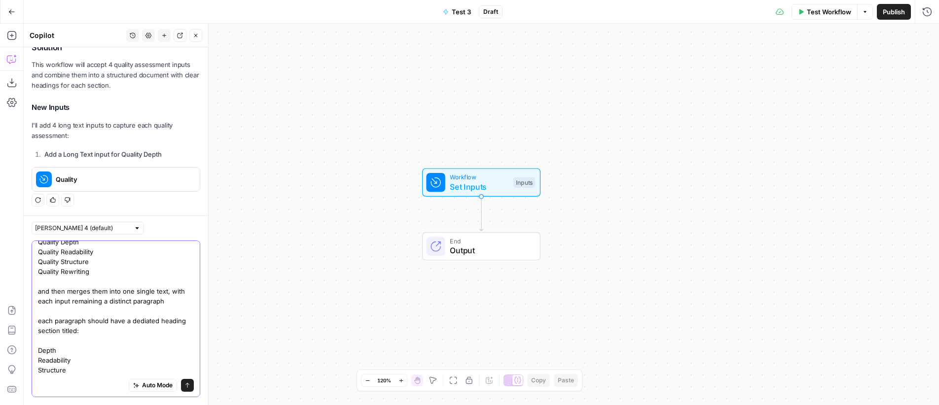
scroll to position [310, 0]
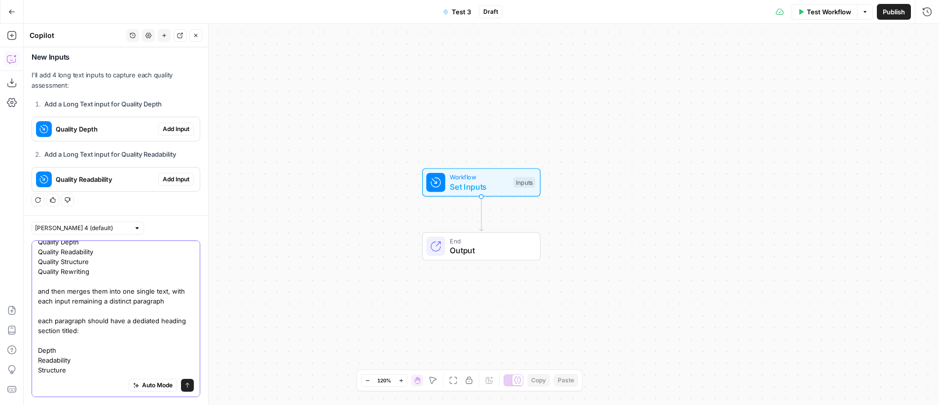
type textarea "make a workflow that takes 4 inputs: Quality Depth Quality Readability Quality …"
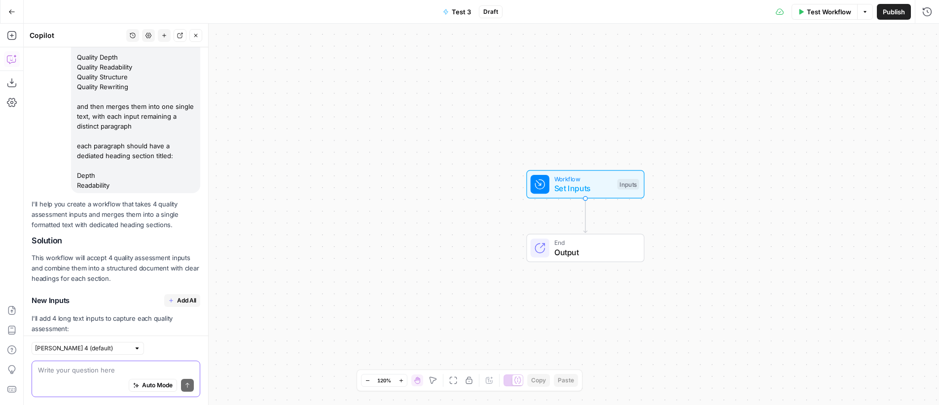
scroll to position [86, 0]
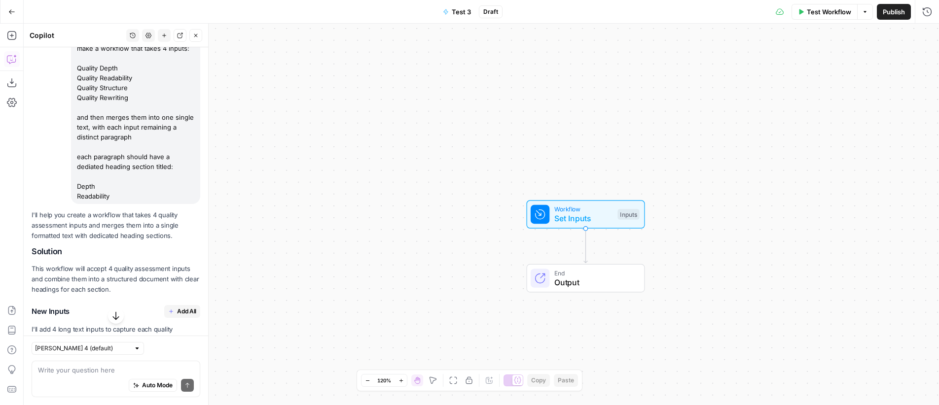
click at [12, 8] on icon "button" at bounding box center [11, 11] width 7 height 7
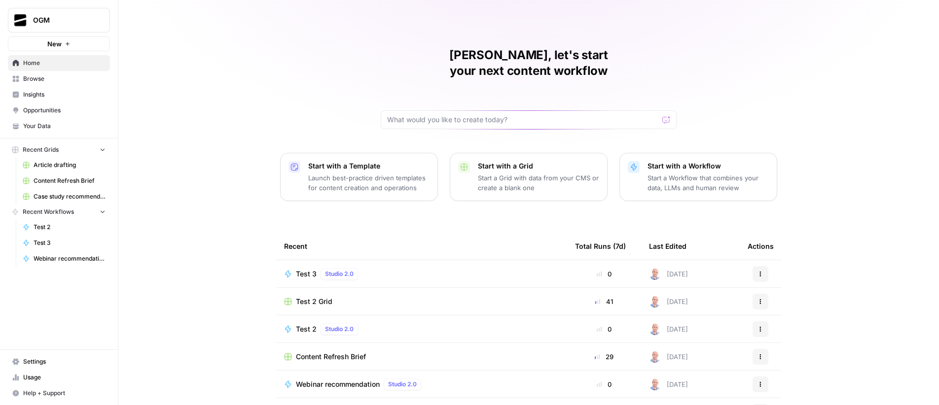
click at [298, 269] on span "Test 3" at bounding box center [306, 274] width 21 height 10
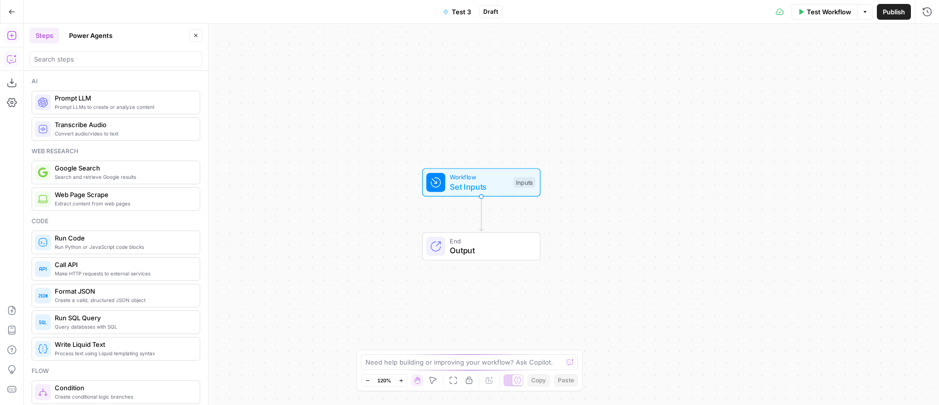
click at [14, 59] on icon "button" at bounding box center [12, 59] width 10 height 10
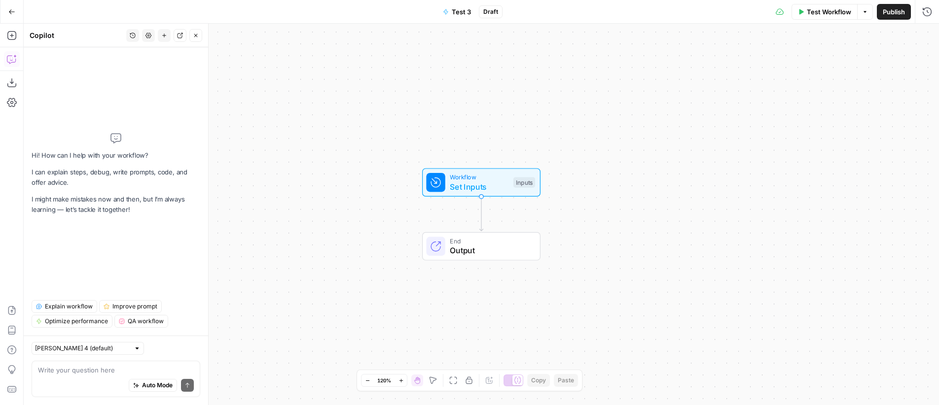
click at [116, 373] on textarea at bounding box center [116, 370] width 156 height 10
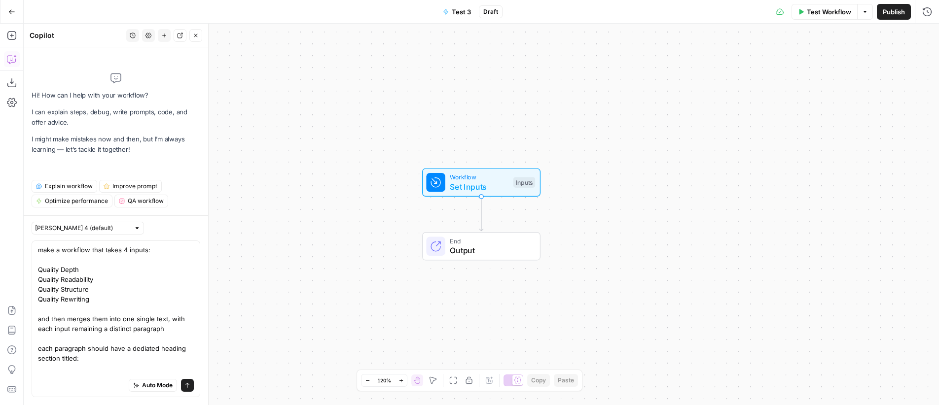
click at [146, 350] on textarea "make a workflow that takes 4 inputs: Quality Depth Quality Readability Quality …" at bounding box center [116, 329] width 156 height 168
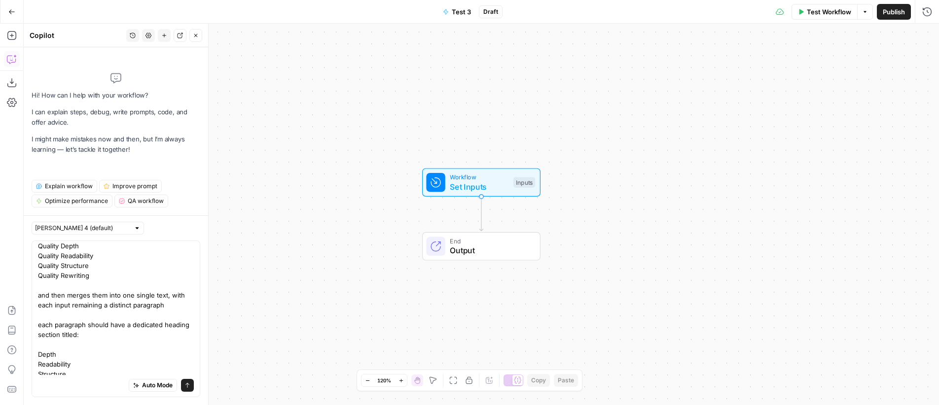
scroll to position [37, 0]
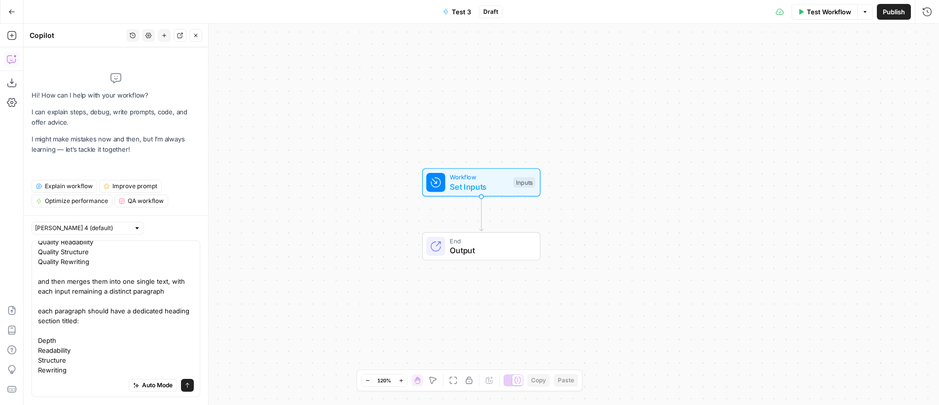
click at [65, 323] on textarea "make a workflow that takes 4 inputs: Quality Depth Quality Readability Quality …" at bounding box center [116, 292] width 156 height 168
type textarea "make a workflow that takes 4 inputs: Quality Depth Quality Readability Quality …"
click at [183, 386] on button "Send" at bounding box center [187, 385] width 13 height 13
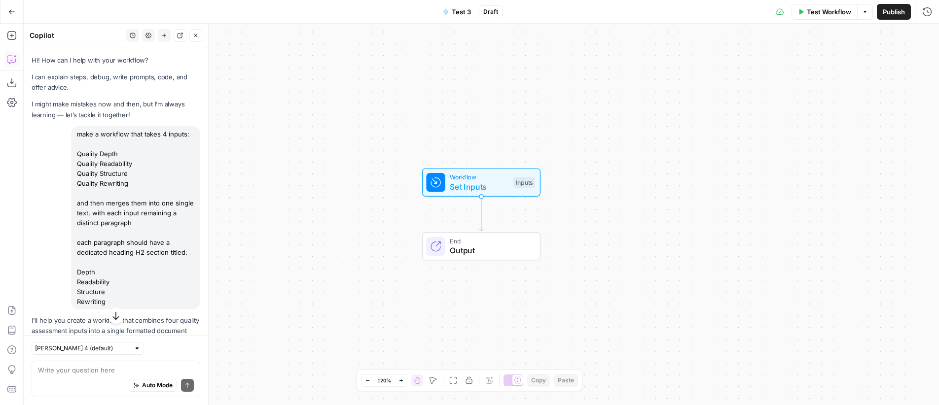
scroll to position [286, 0]
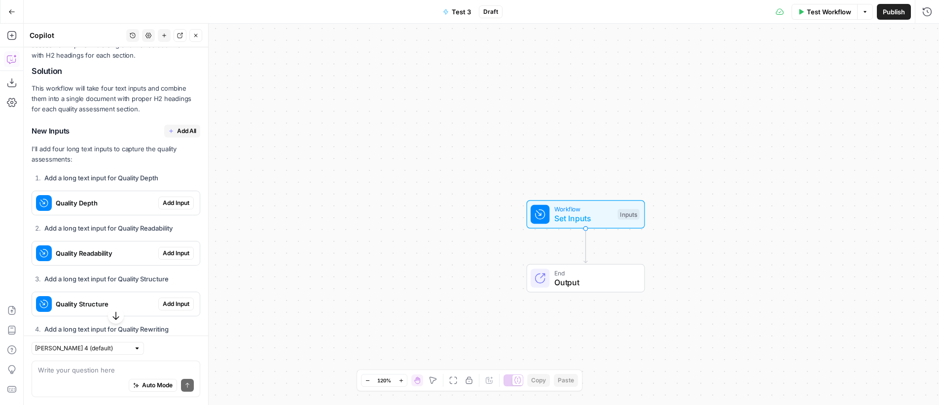
click at [184, 136] on span "Add All" at bounding box center [186, 131] width 19 height 9
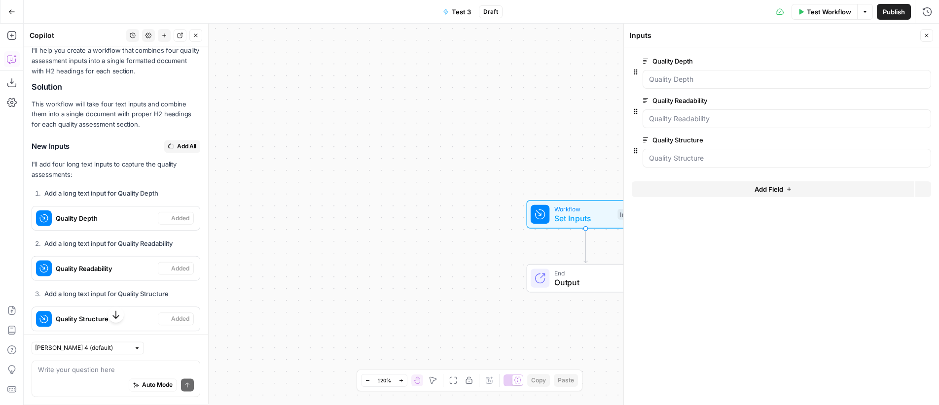
scroll to position [302, 0]
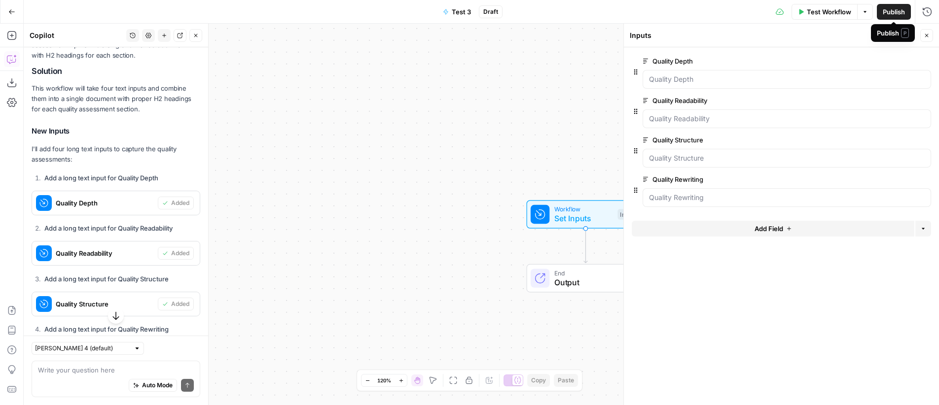
click at [889, 13] on span "Publish" at bounding box center [893, 12] width 22 height 10
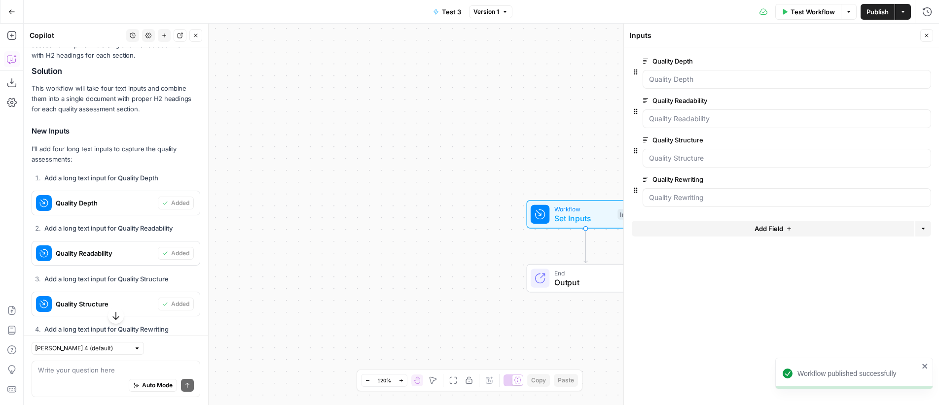
click at [85, 376] on div "Auto Mode Send" at bounding box center [116, 386] width 156 height 22
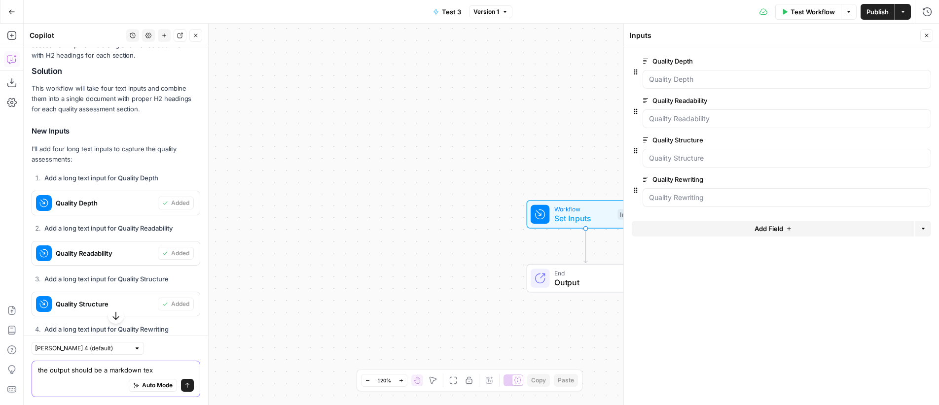
type textarea "the output should be a markdown text"
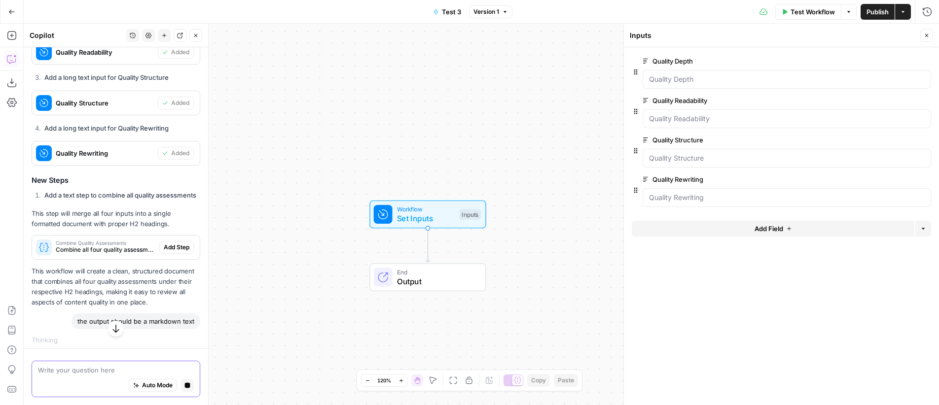
scroll to position [518, 0]
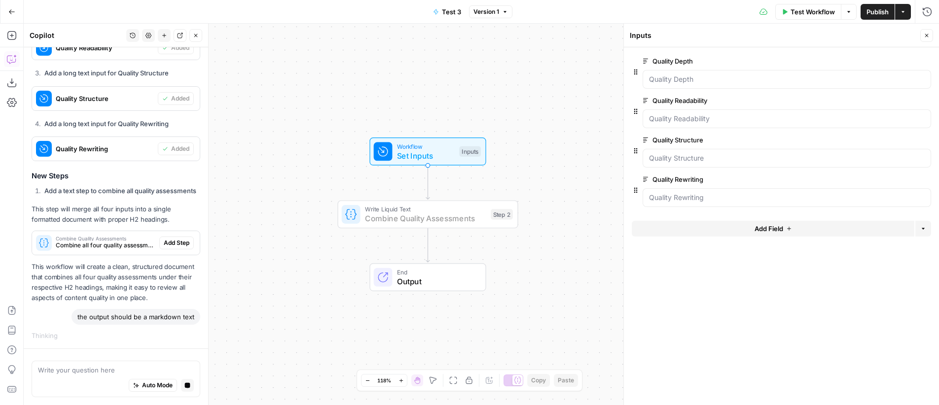
click at [172, 239] on span "Add Step" at bounding box center [177, 243] width 26 height 9
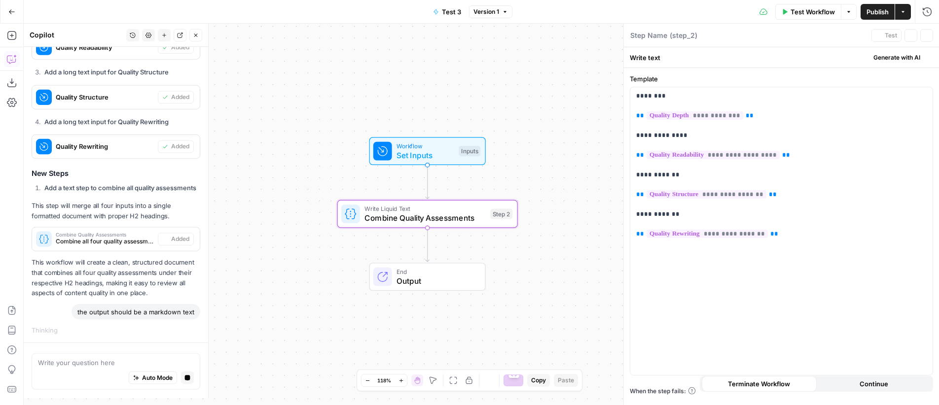
type textarea "Combine Quality Assessments"
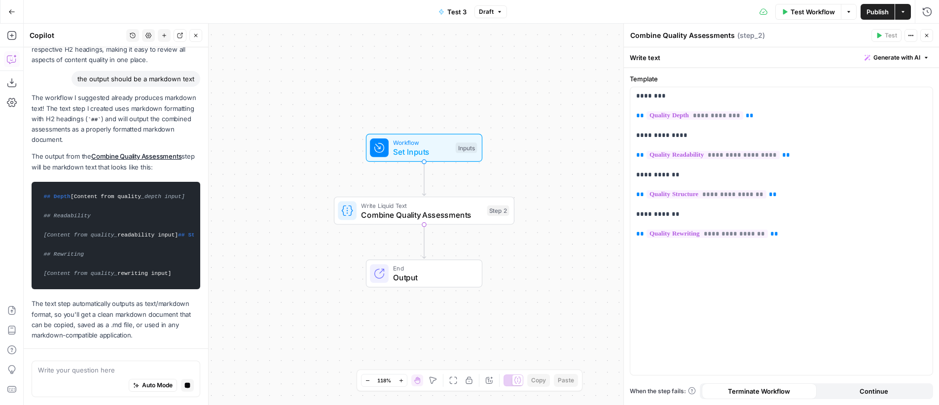
scroll to position [880, 0]
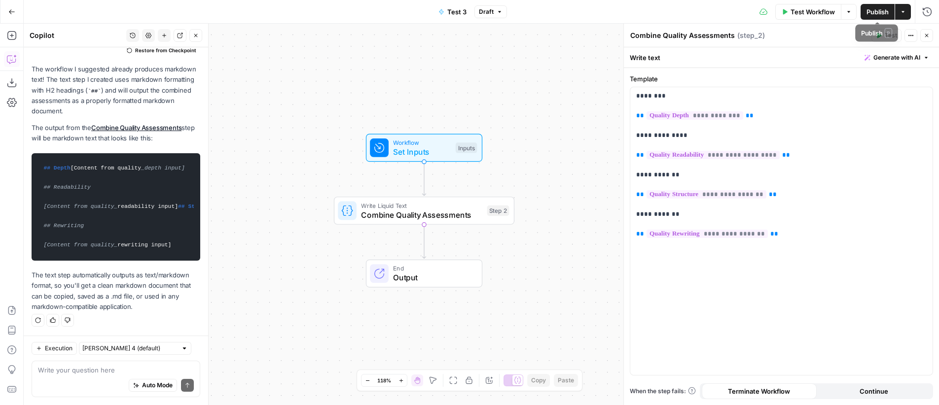
click at [873, 10] on span "Publish" at bounding box center [877, 12] width 22 height 10
